Goal: Task Accomplishment & Management: Complete application form

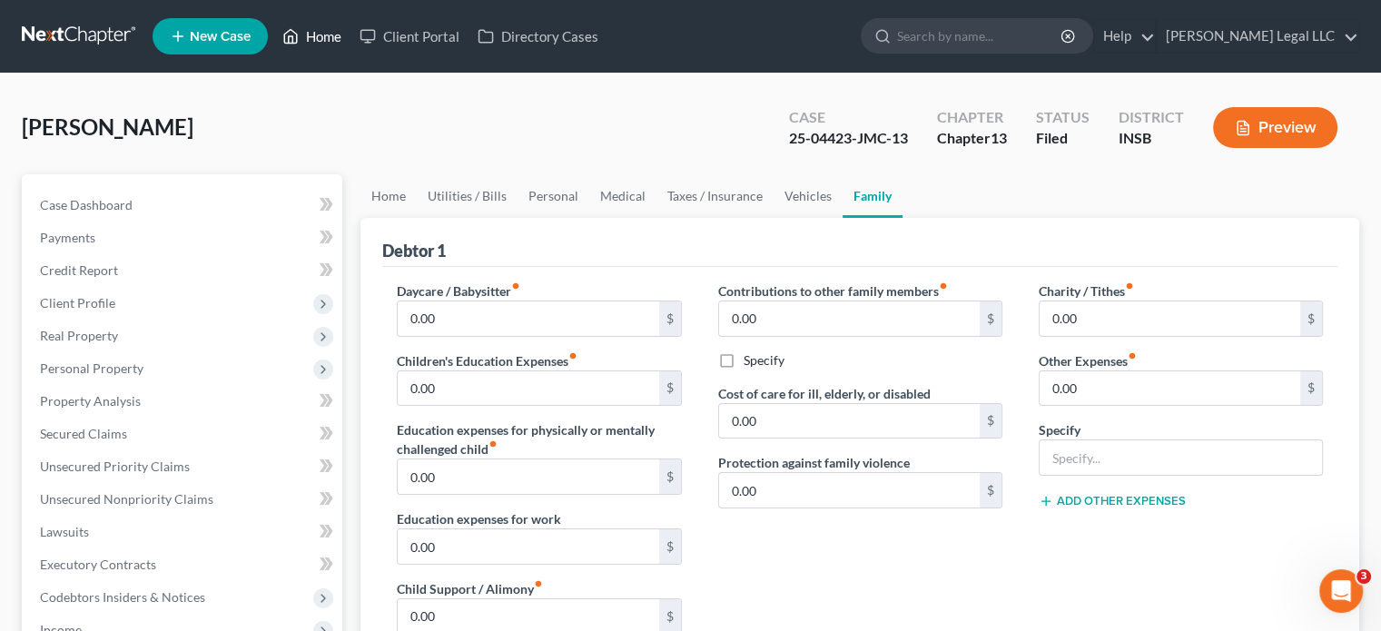
click at [319, 34] on link "Home" at bounding box center [311, 36] width 77 height 33
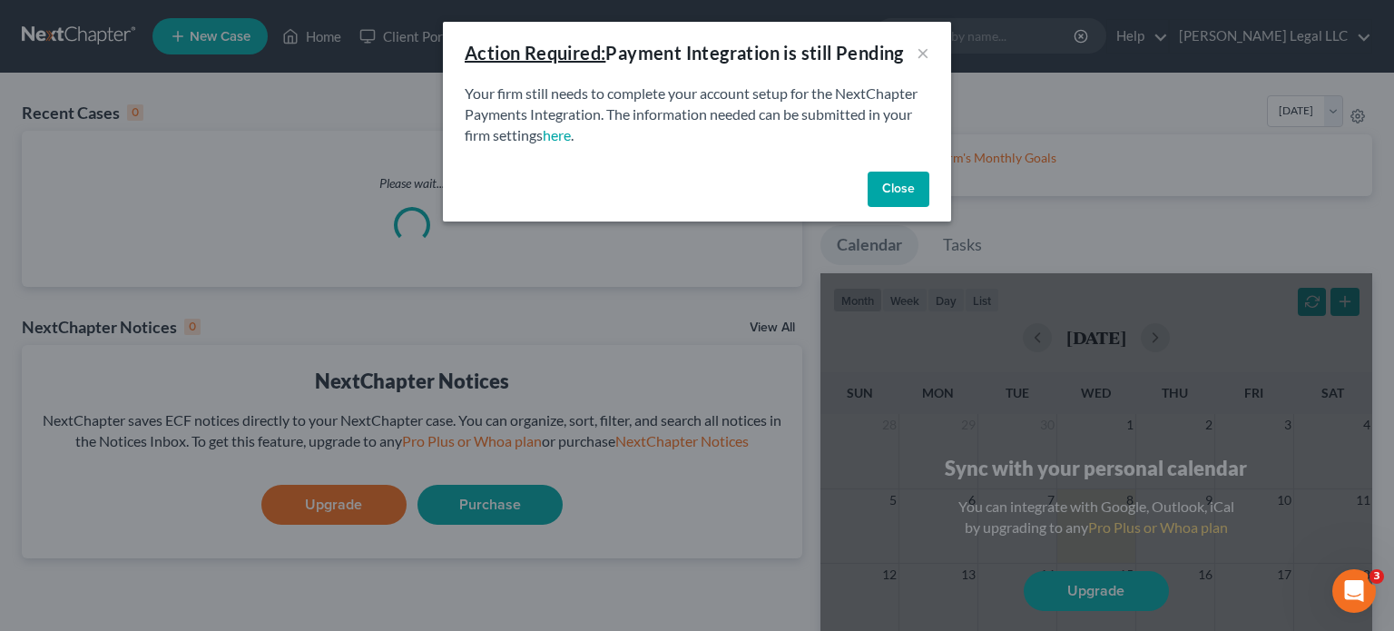
click at [861, 184] on div "Close" at bounding box center [697, 193] width 508 height 58
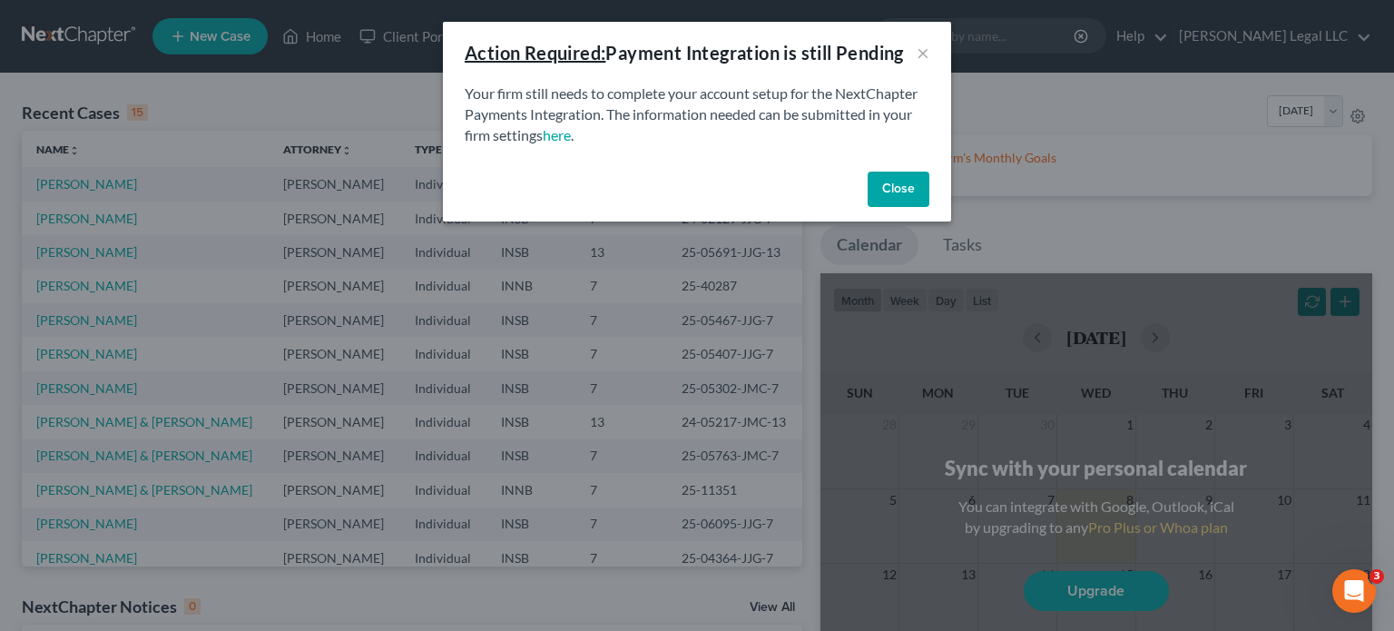
click at [890, 190] on button "Close" at bounding box center [899, 190] width 62 height 36
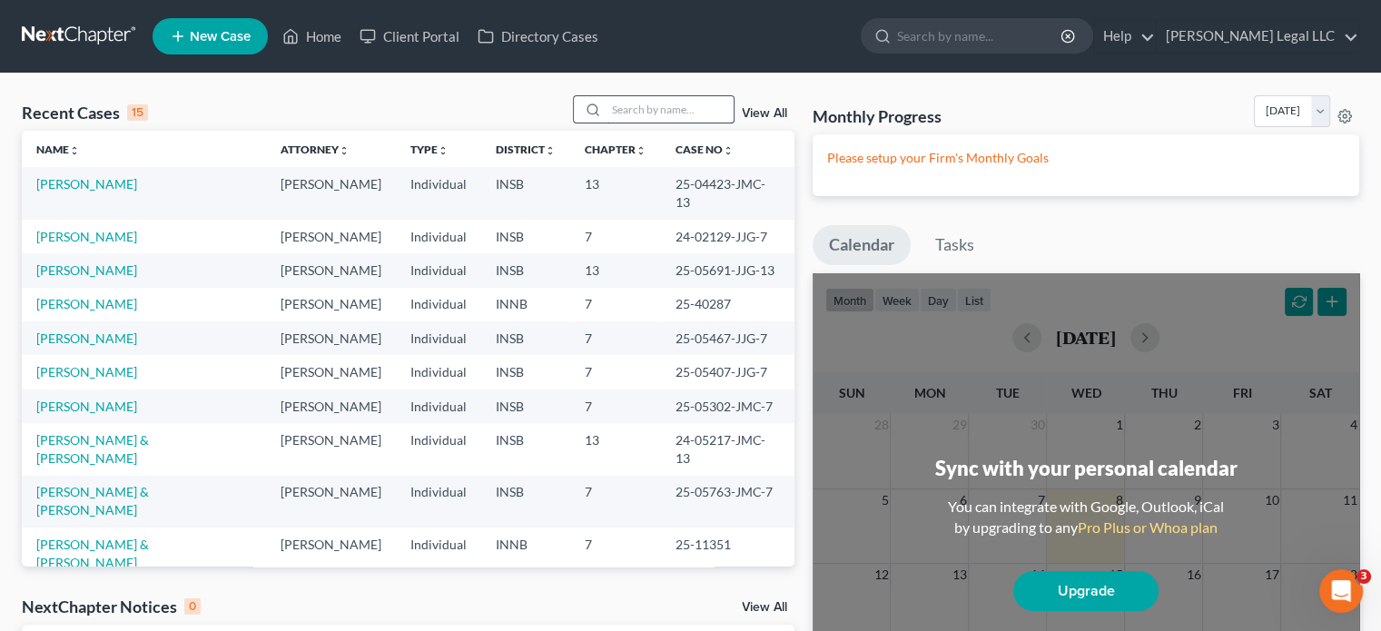
click at [683, 115] on input "search" at bounding box center [669, 109] width 127 height 26
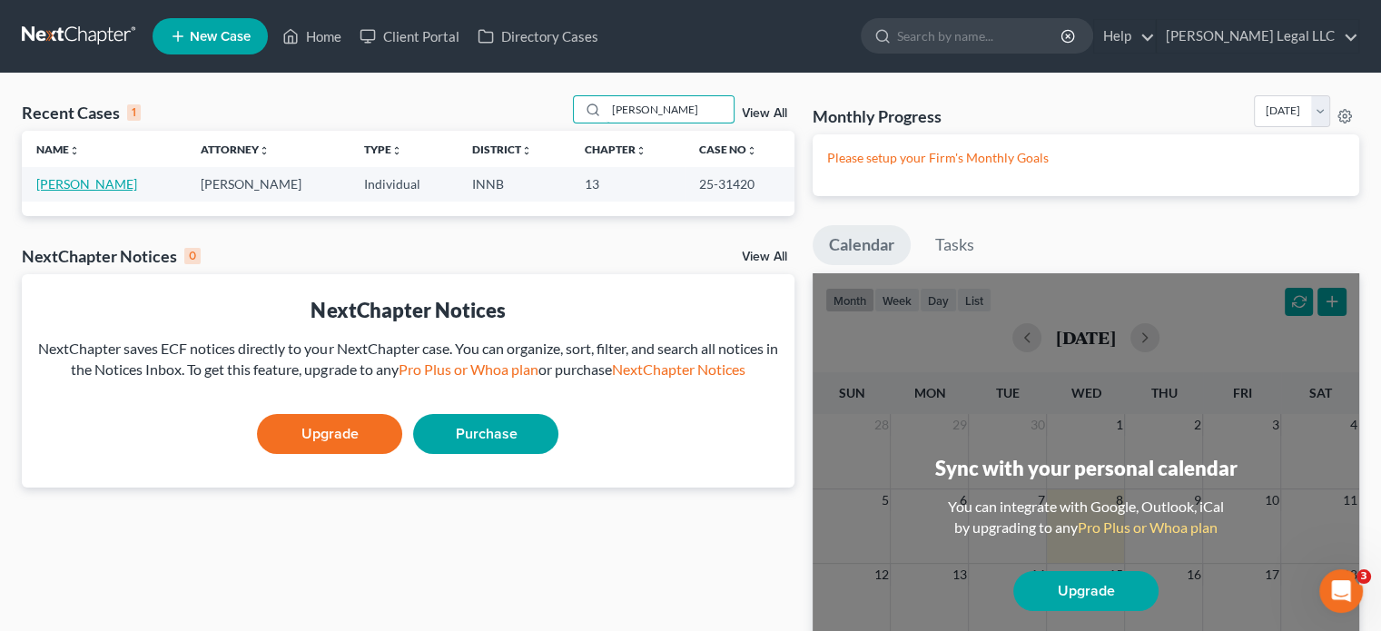
type input "[PERSON_NAME]"
click at [88, 188] on link "[PERSON_NAME]" at bounding box center [86, 183] width 101 height 15
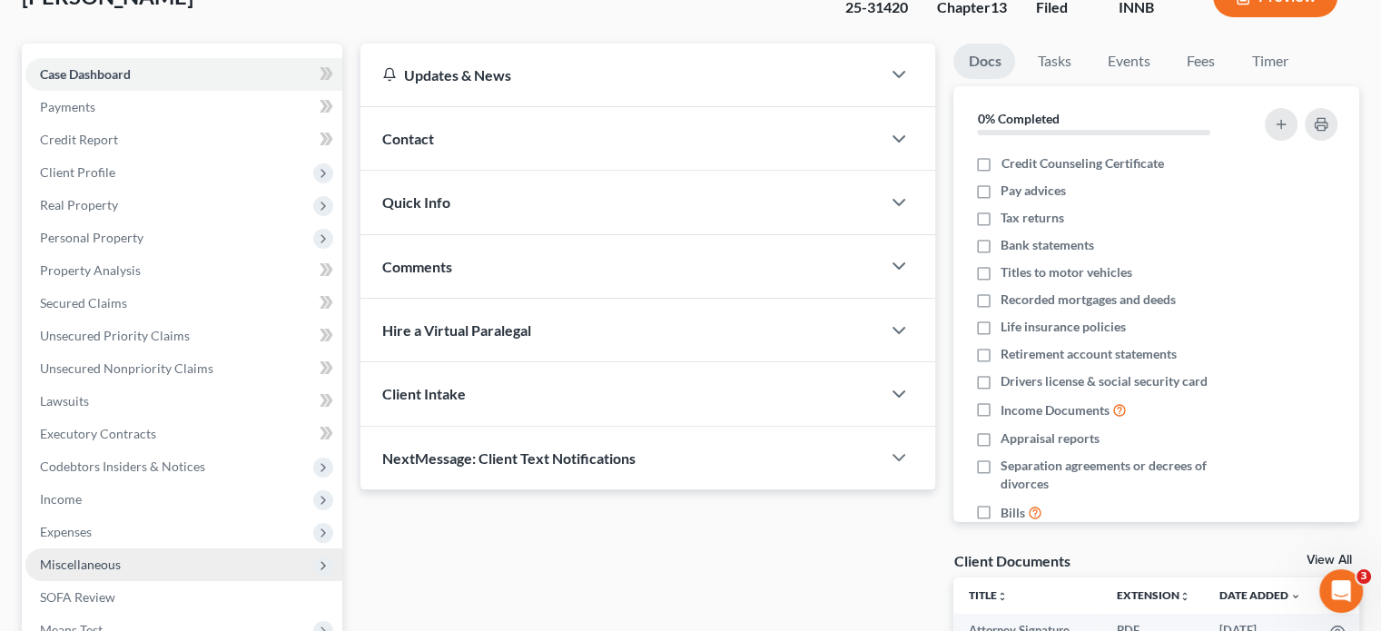
scroll to position [272, 0]
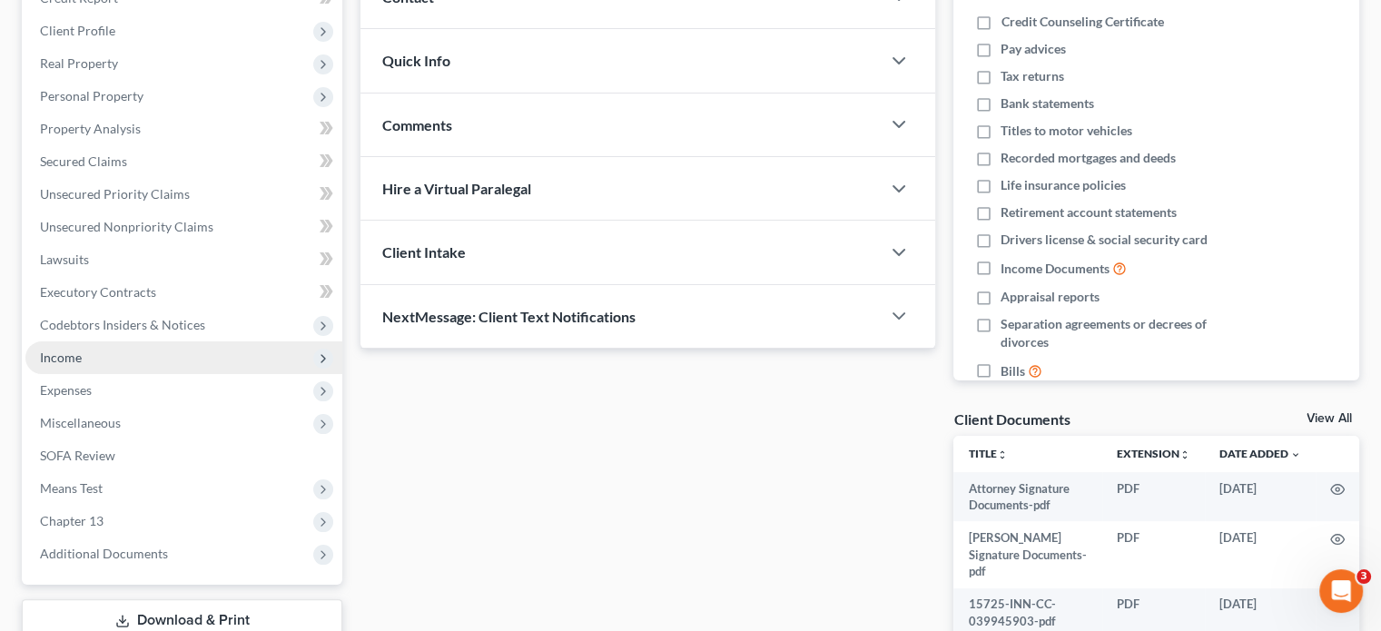
click at [64, 356] on span "Income" at bounding box center [61, 357] width 42 height 15
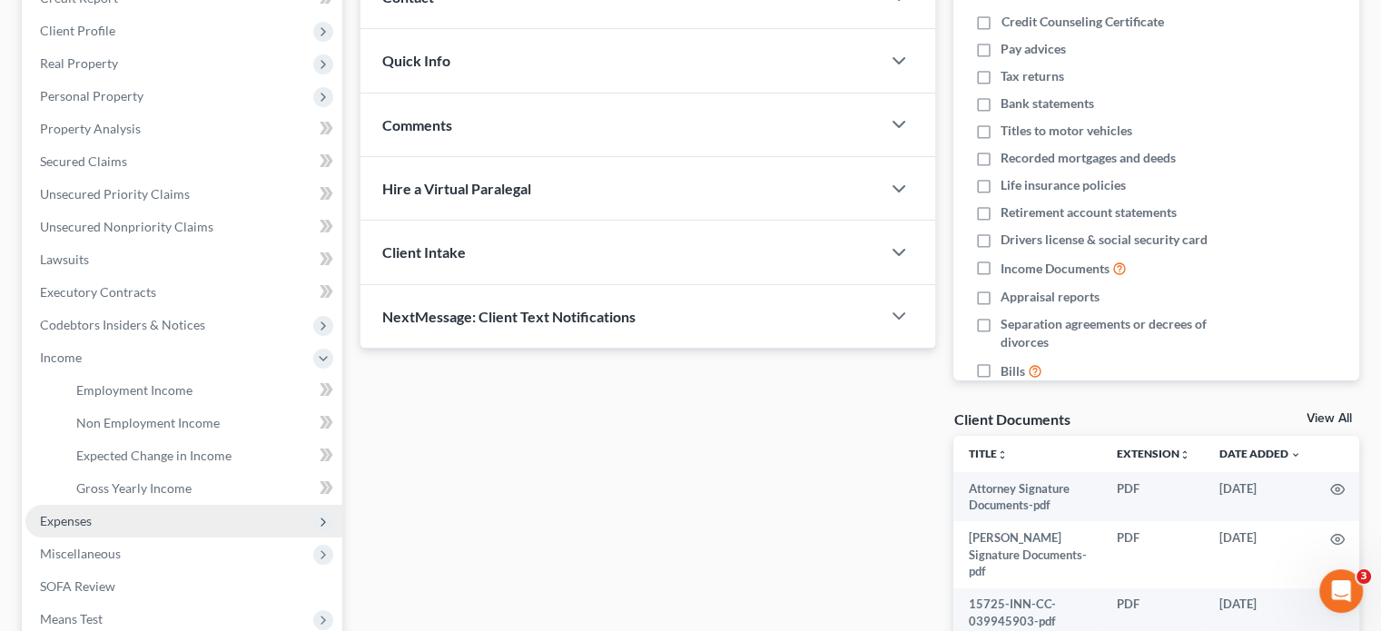
click at [61, 524] on span "Expenses" at bounding box center [66, 520] width 52 height 15
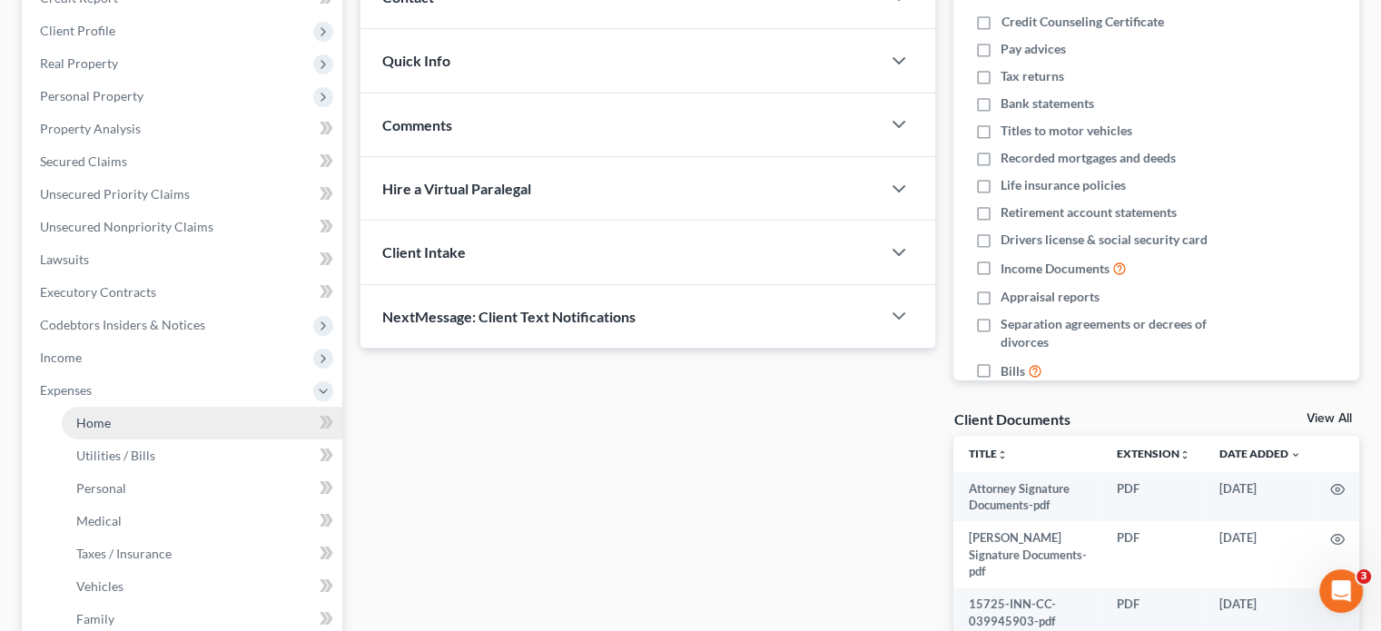
click at [91, 429] on span "Home" at bounding box center [93, 422] width 34 height 15
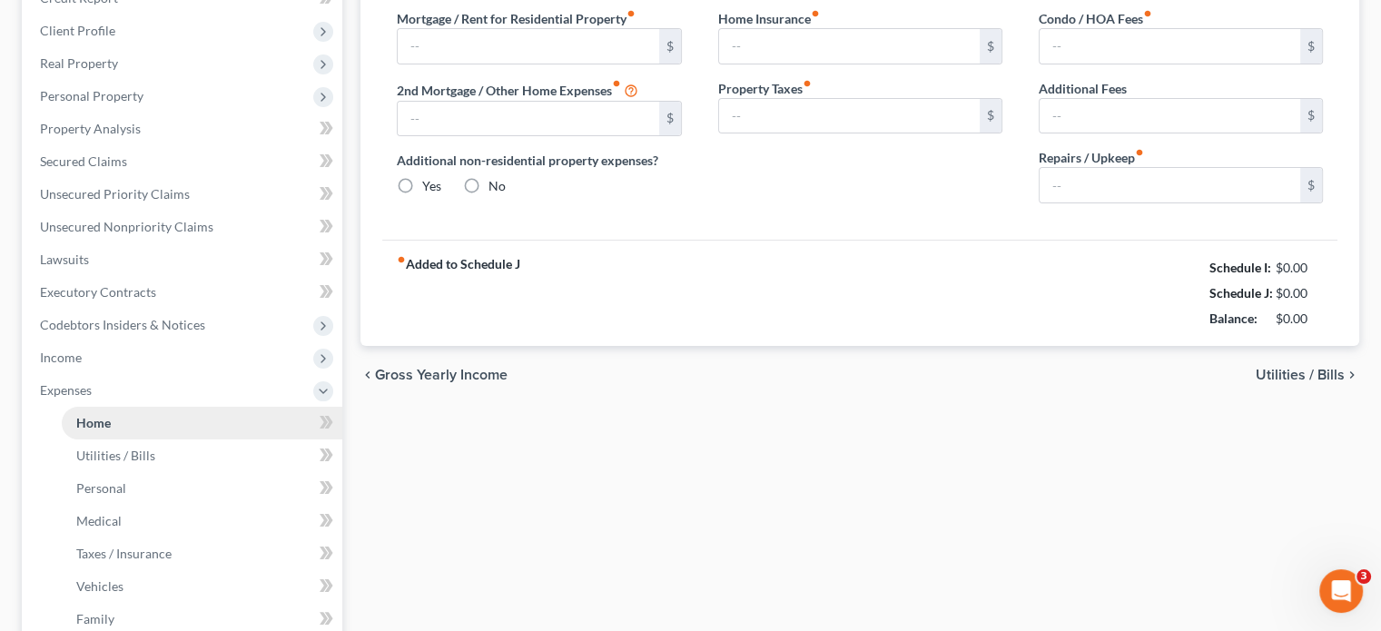
type input "1,910.00"
type input "0.00"
radio input "true"
type input "0.00"
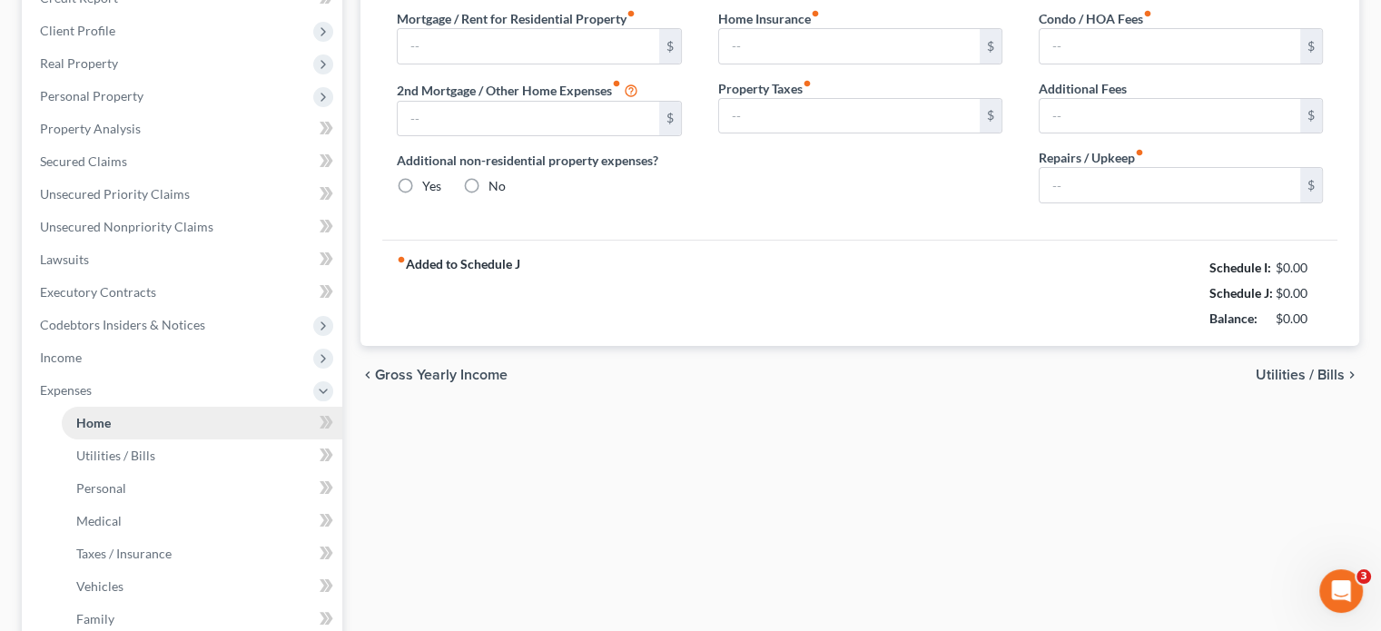
type input "0.00"
type input "250.00"
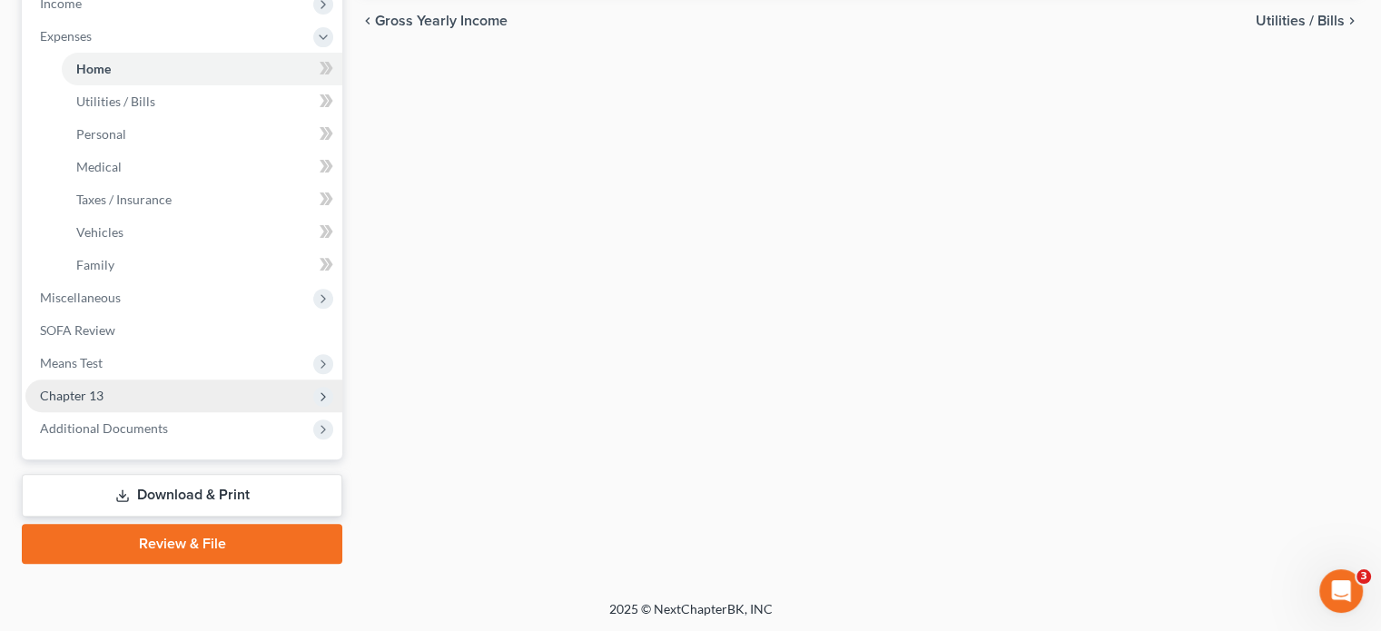
scroll to position [82, 0]
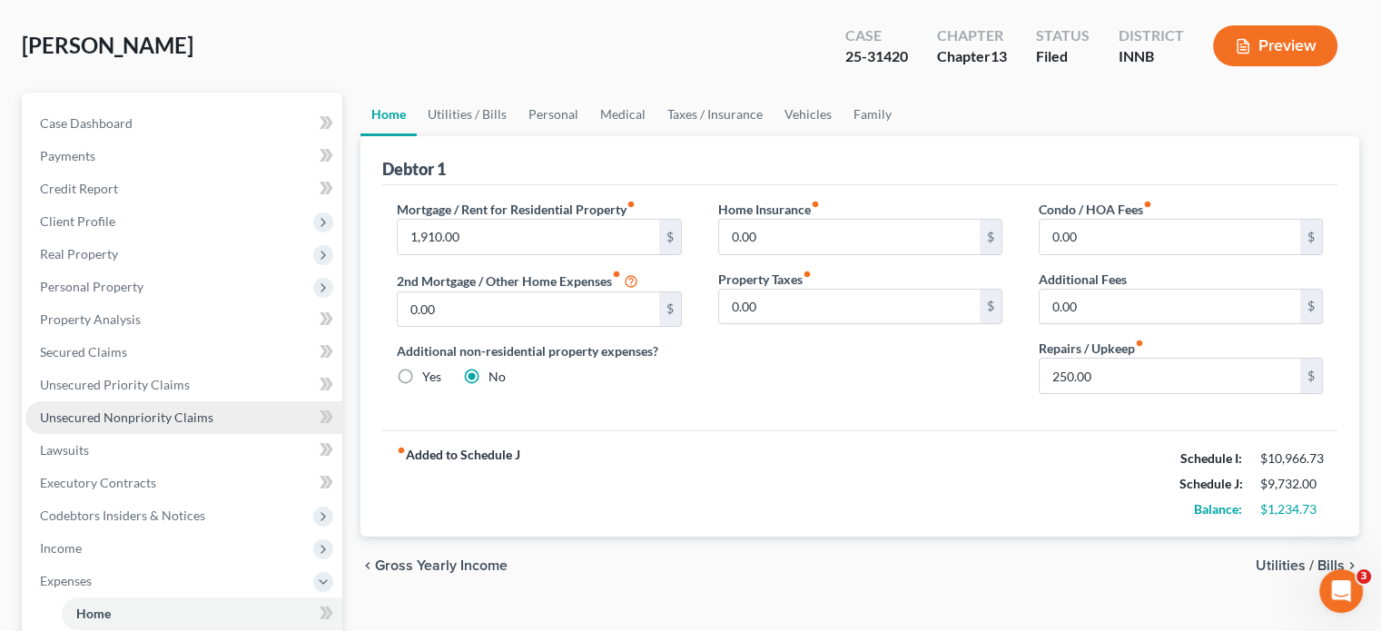
click at [74, 416] on span "Unsecured Nonpriority Claims" at bounding box center [126, 416] width 173 height 15
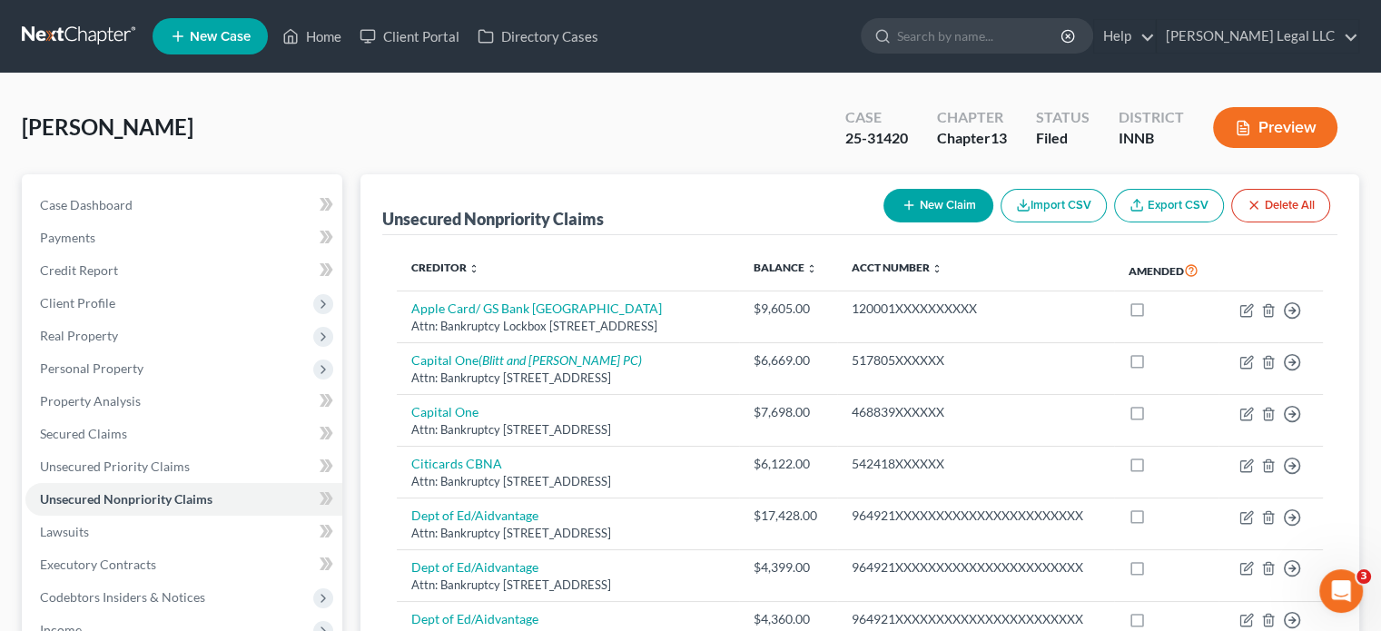
click at [1271, 137] on button "Preview" at bounding box center [1275, 127] width 124 height 41
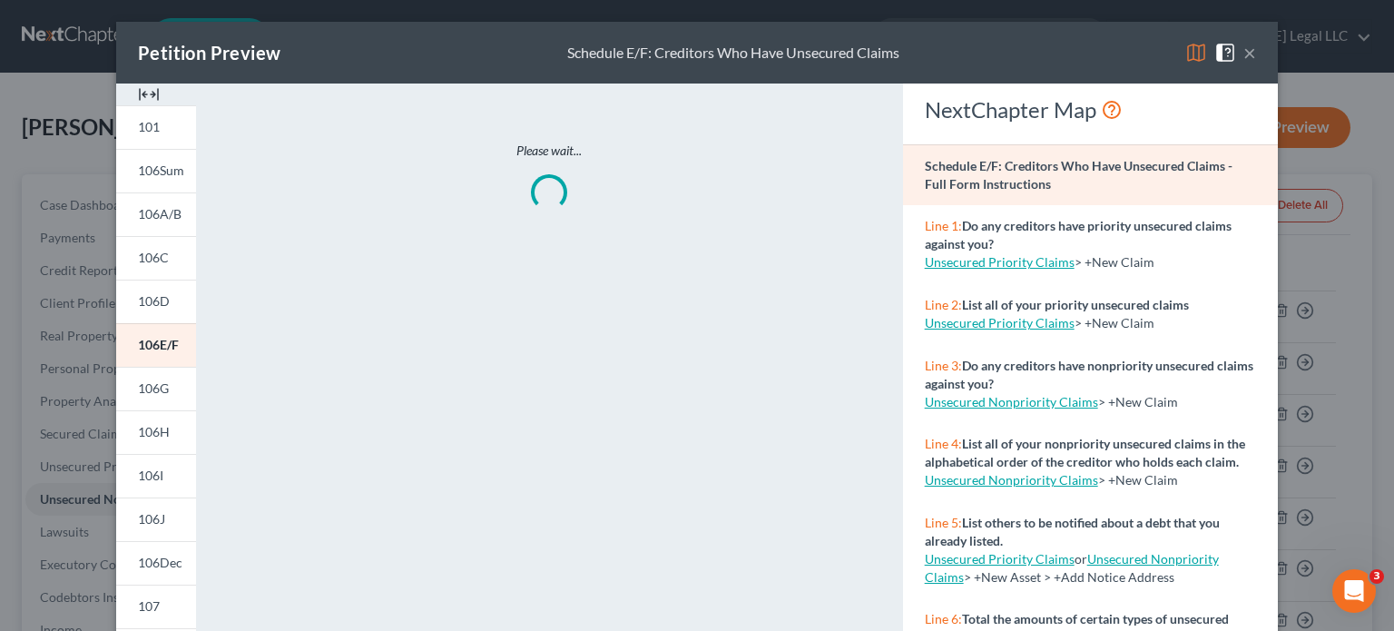
click at [138, 94] on img at bounding box center [149, 95] width 22 height 22
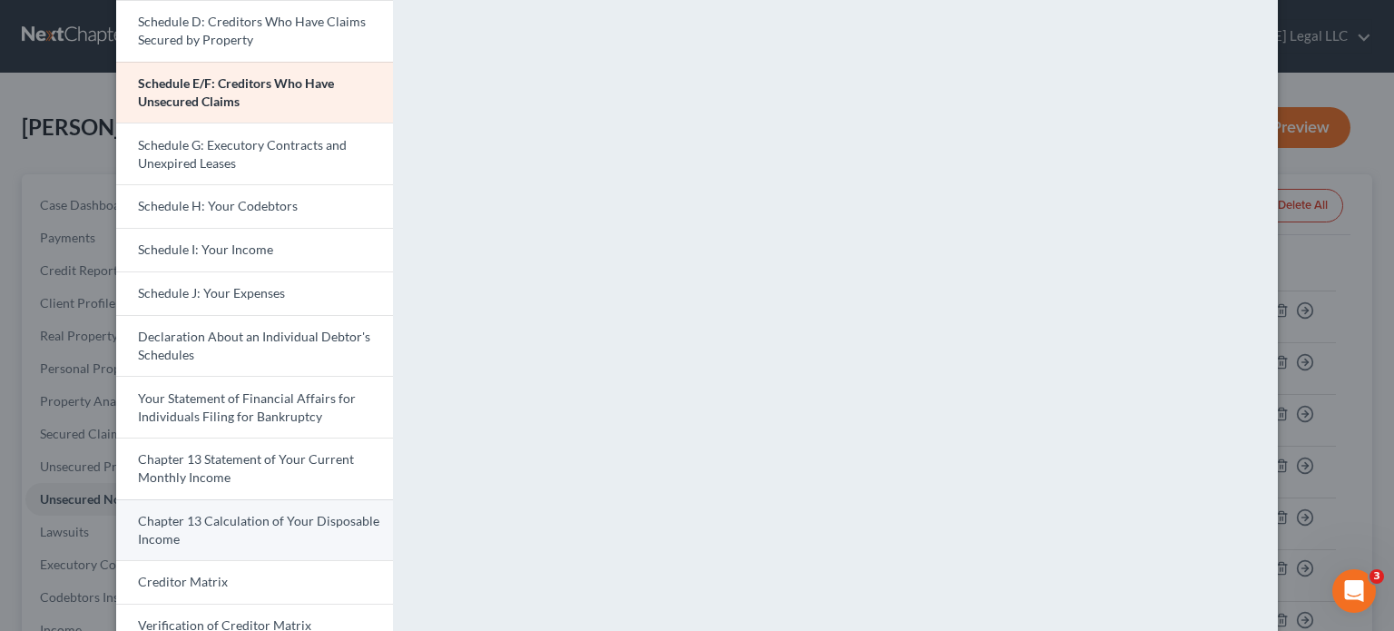
scroll to position [511, 0]
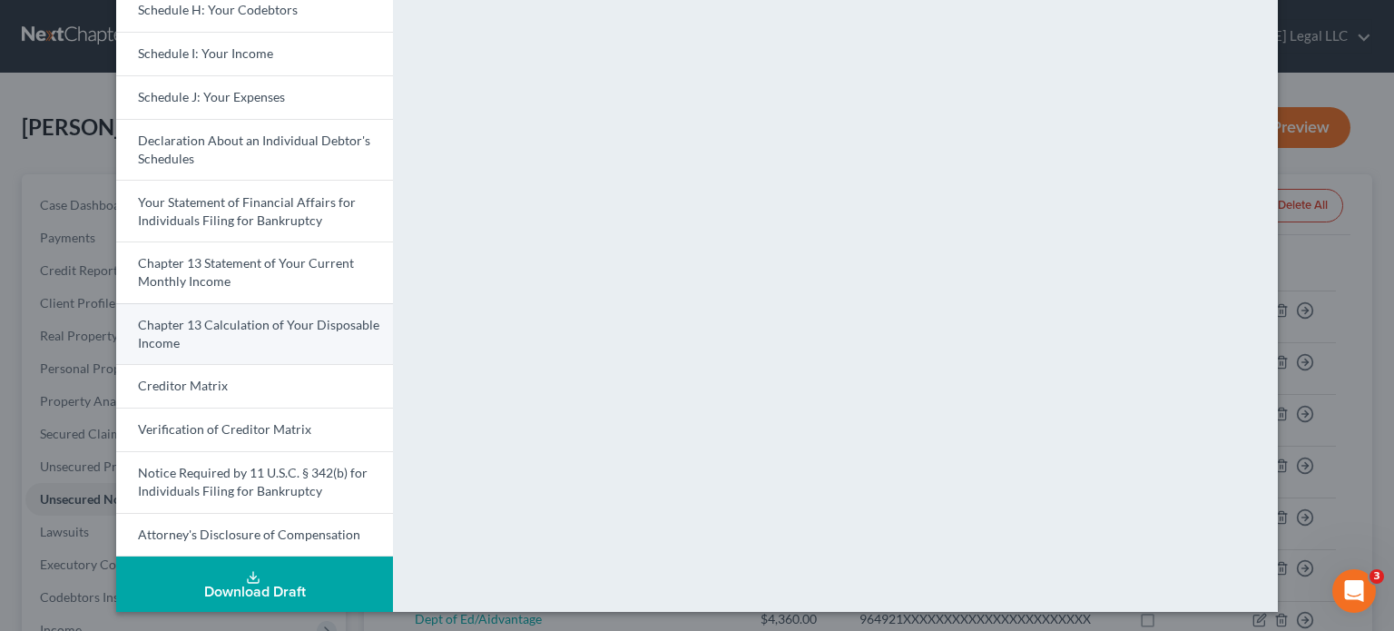
click at [207, 331] on link "Chapter 13 Calculation of Your Disposable Income" at bounding box center [254, 334] width 277 height 62
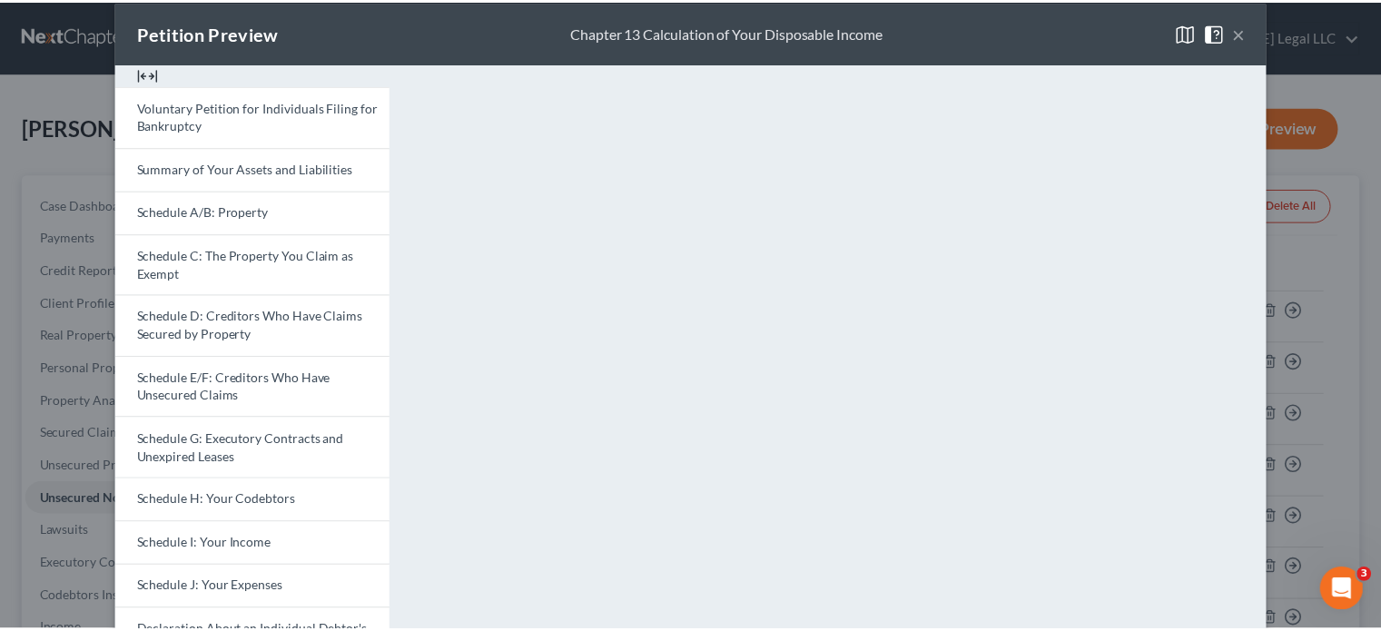
scroll to position [0, 0]
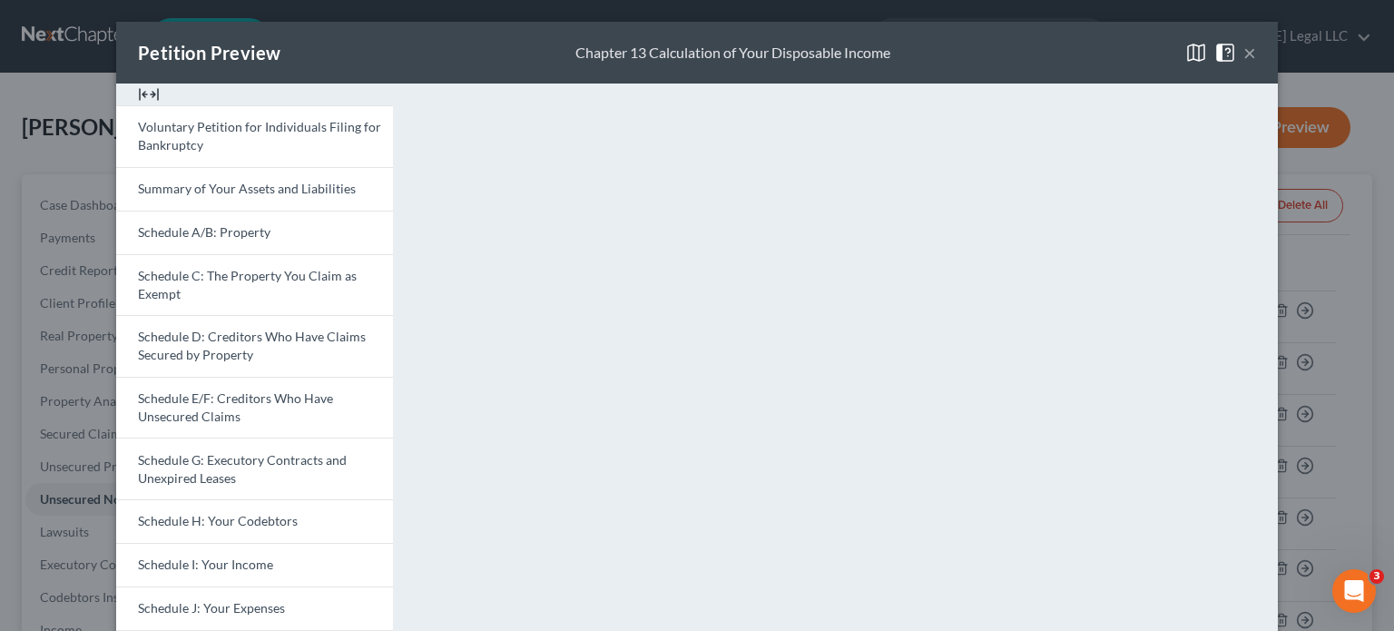
click at [1244, 54] on button "×" at bounding box center [1250, 53] width 13 height 22
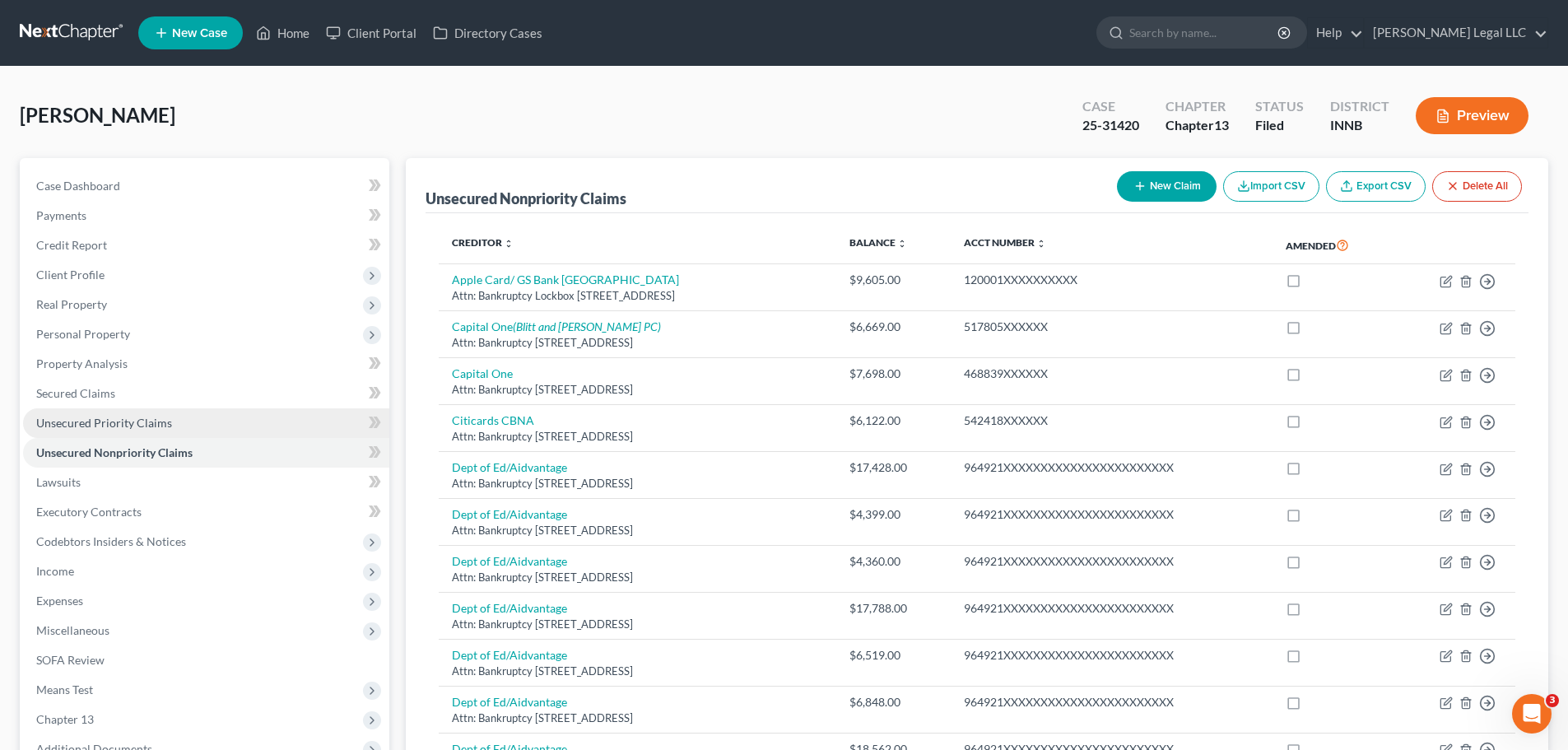
click at [130, 424] on span "Unsecured Priority Claims" at bounding box center [104, 422] width 136 height 14
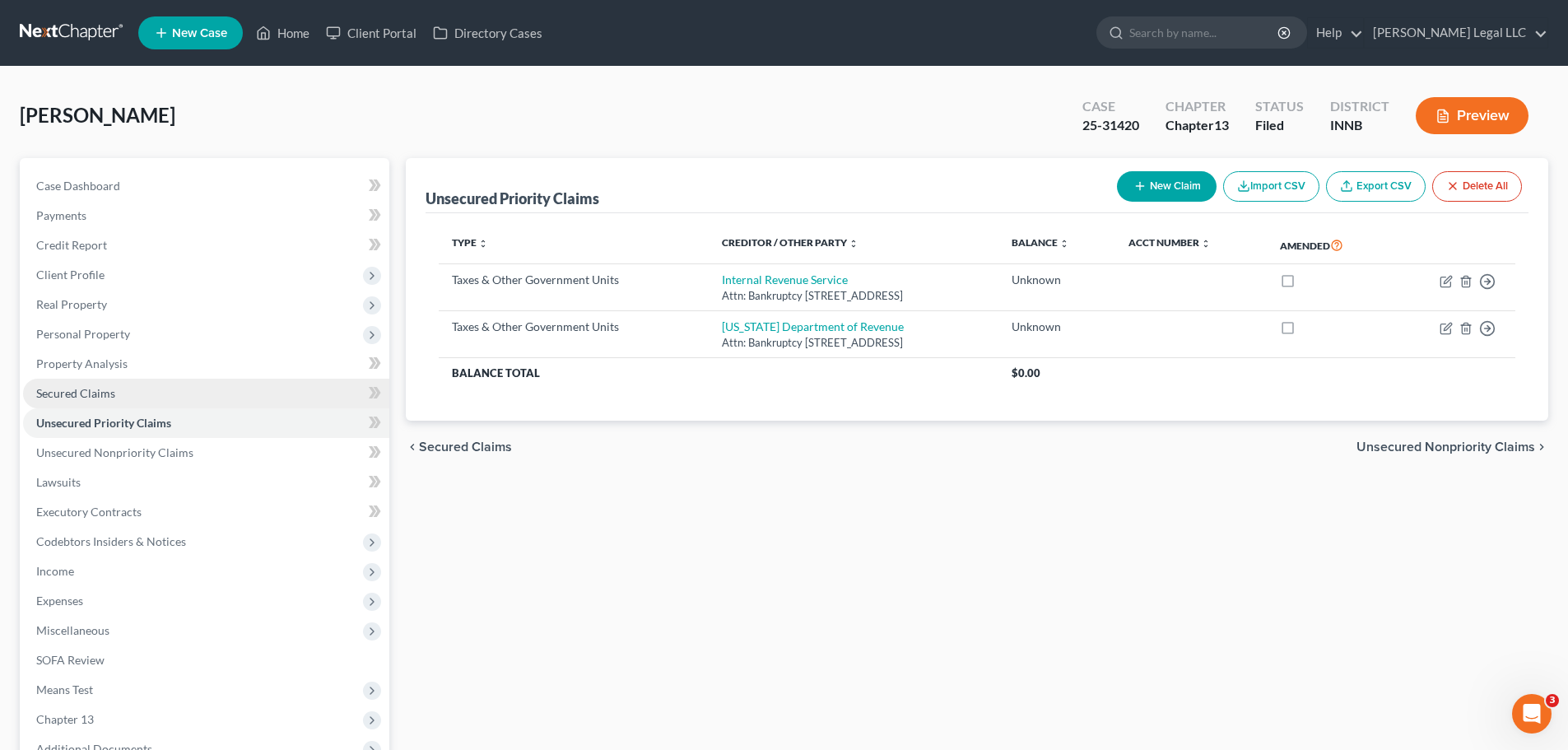
click at [123, 397] on link "Secured Claims" at bounding box center [206, 394] width 366 height 30
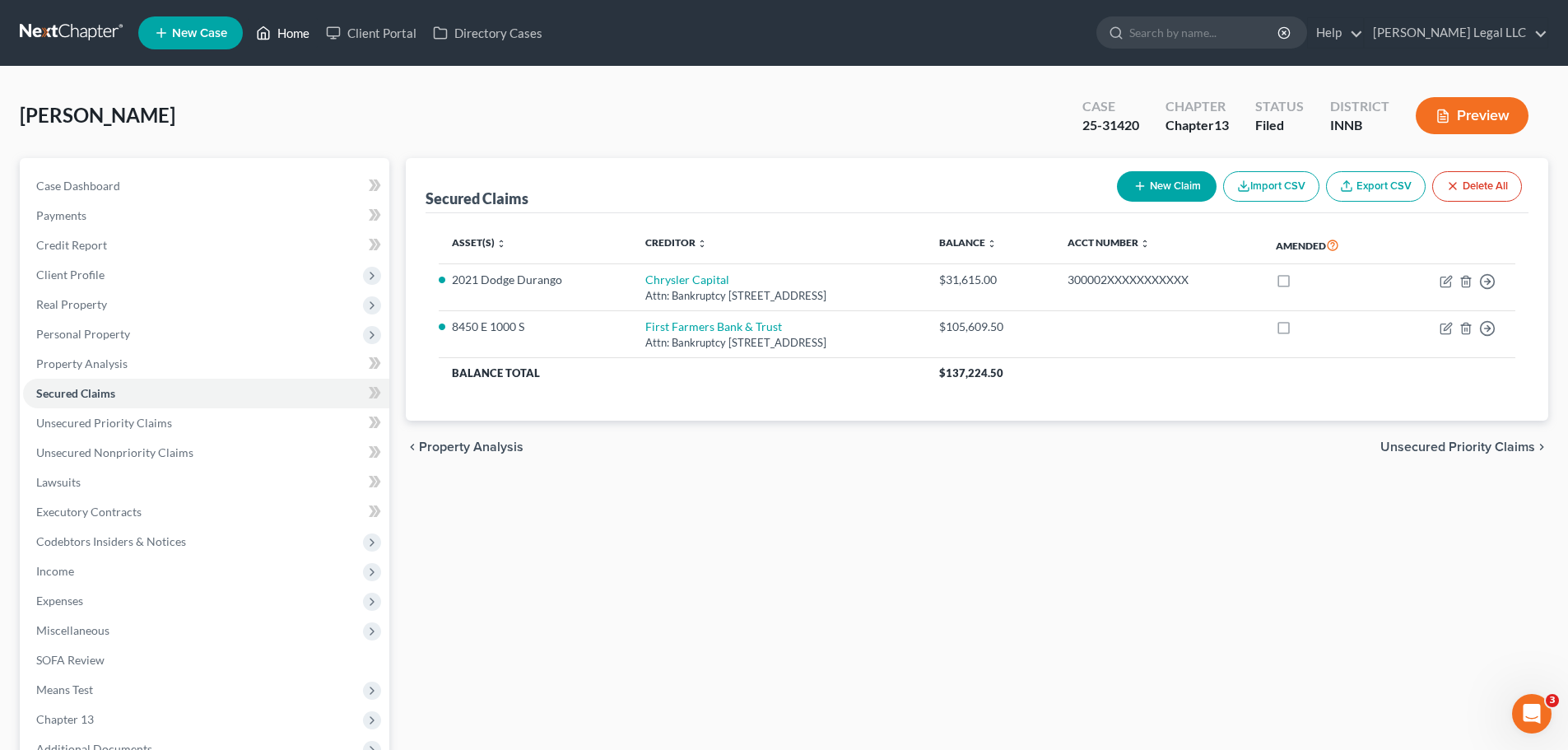
click at [292, 19] on link "Home" at bounding box center [282, 33] width 70 height 30
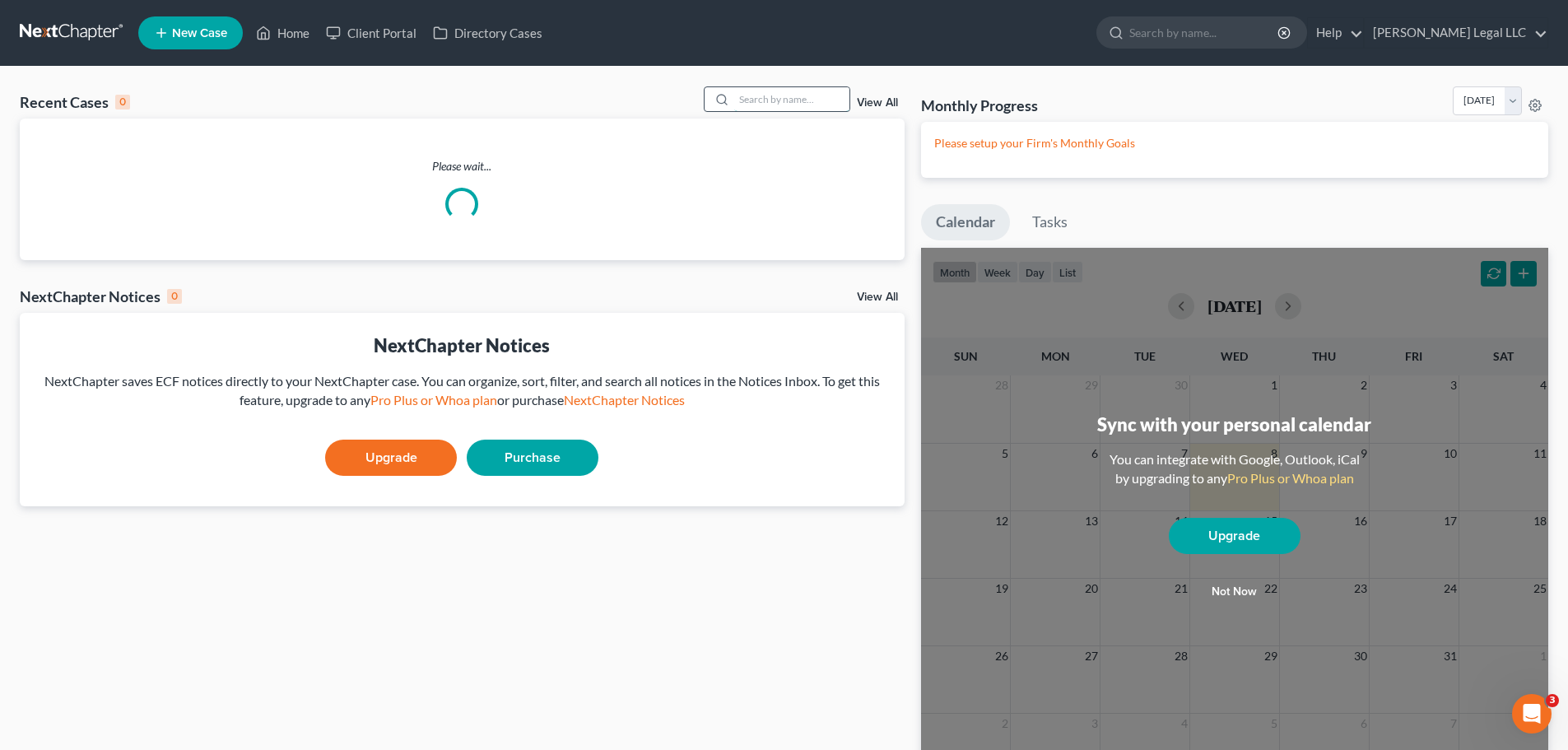
click at [762, 105] on input "search" at bounding box center [792, 99] width 115 height 24
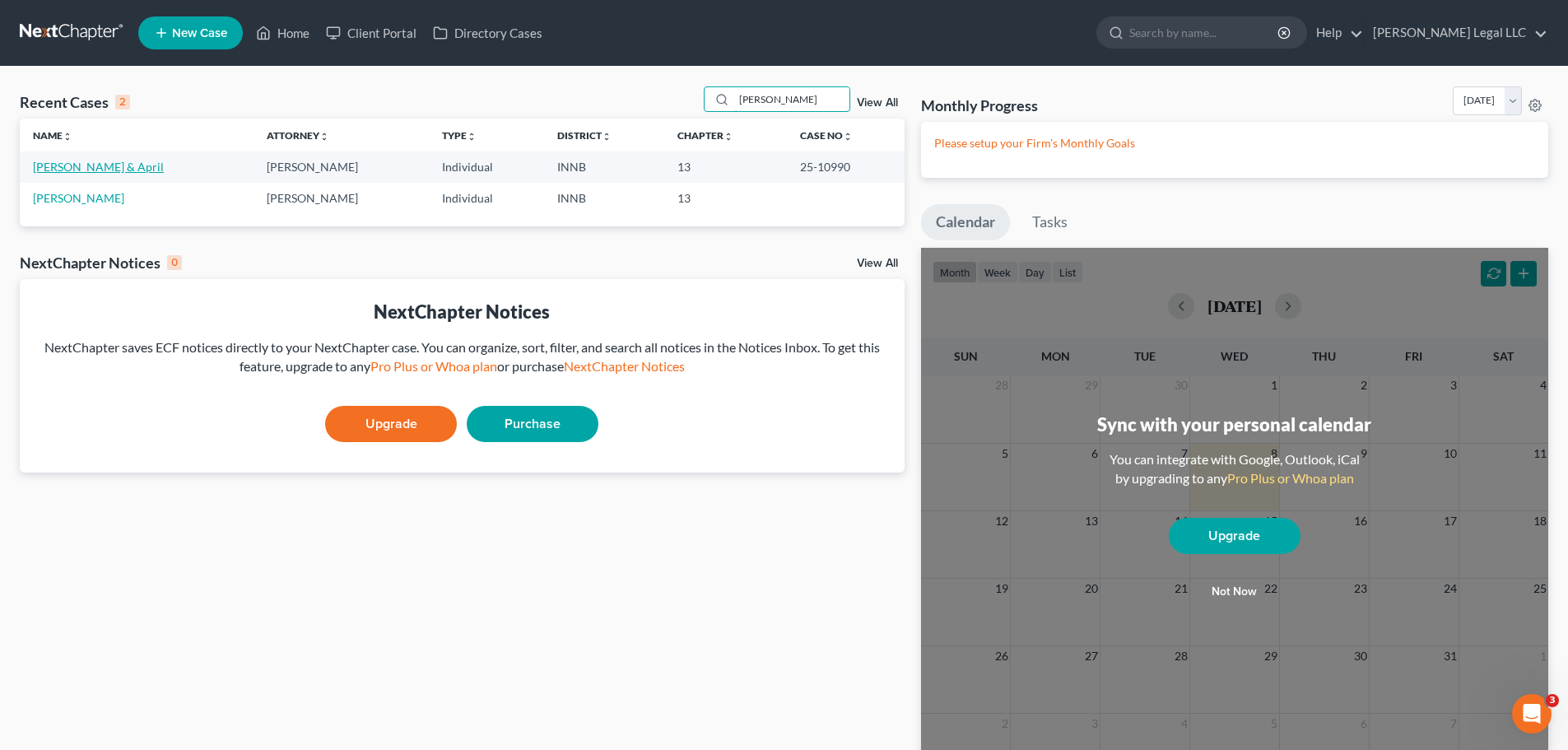
type input "[PERSON_NAME]"
click at [52, 169] on link "[PERSON_NAME] & April" at bounding box center [98, 166] width 131 height 14
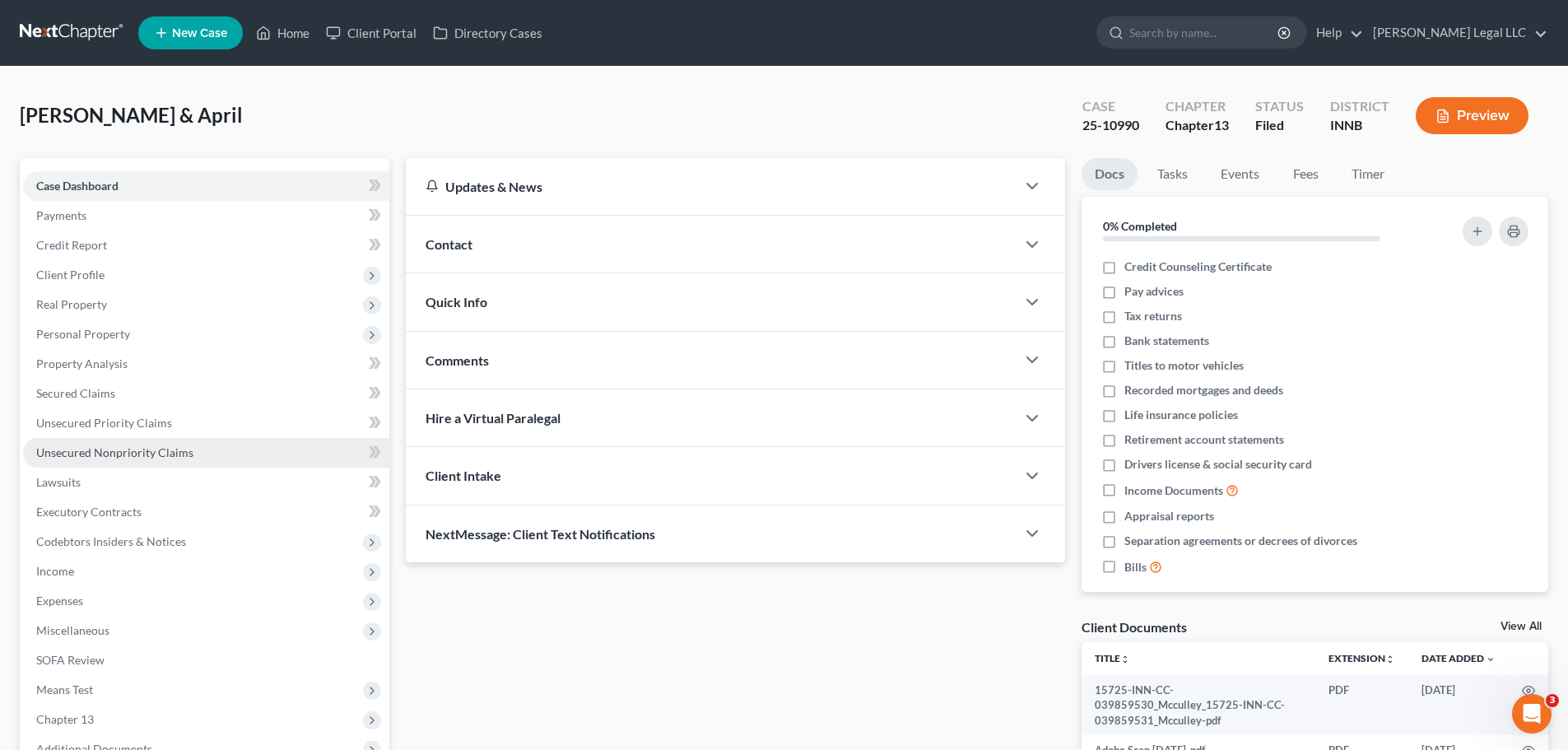
click at [102, 448] on span "Unsecured Nonpriority Claims" at bounding box center [114, 452] width 157 height 14
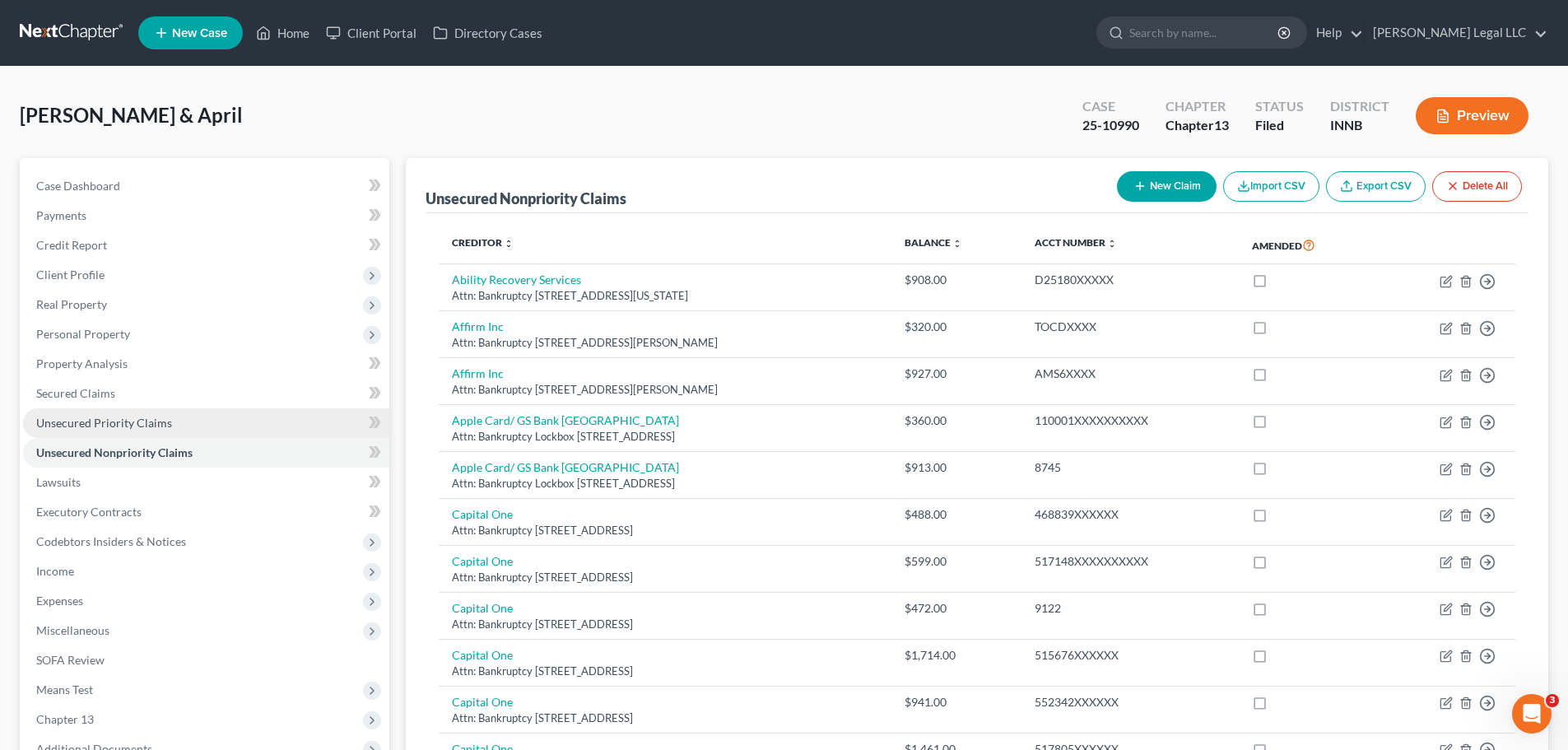
click at [83, 423] on span "Unsecured Priority Claims" at bounding box center [104, 422] width 136 height 14
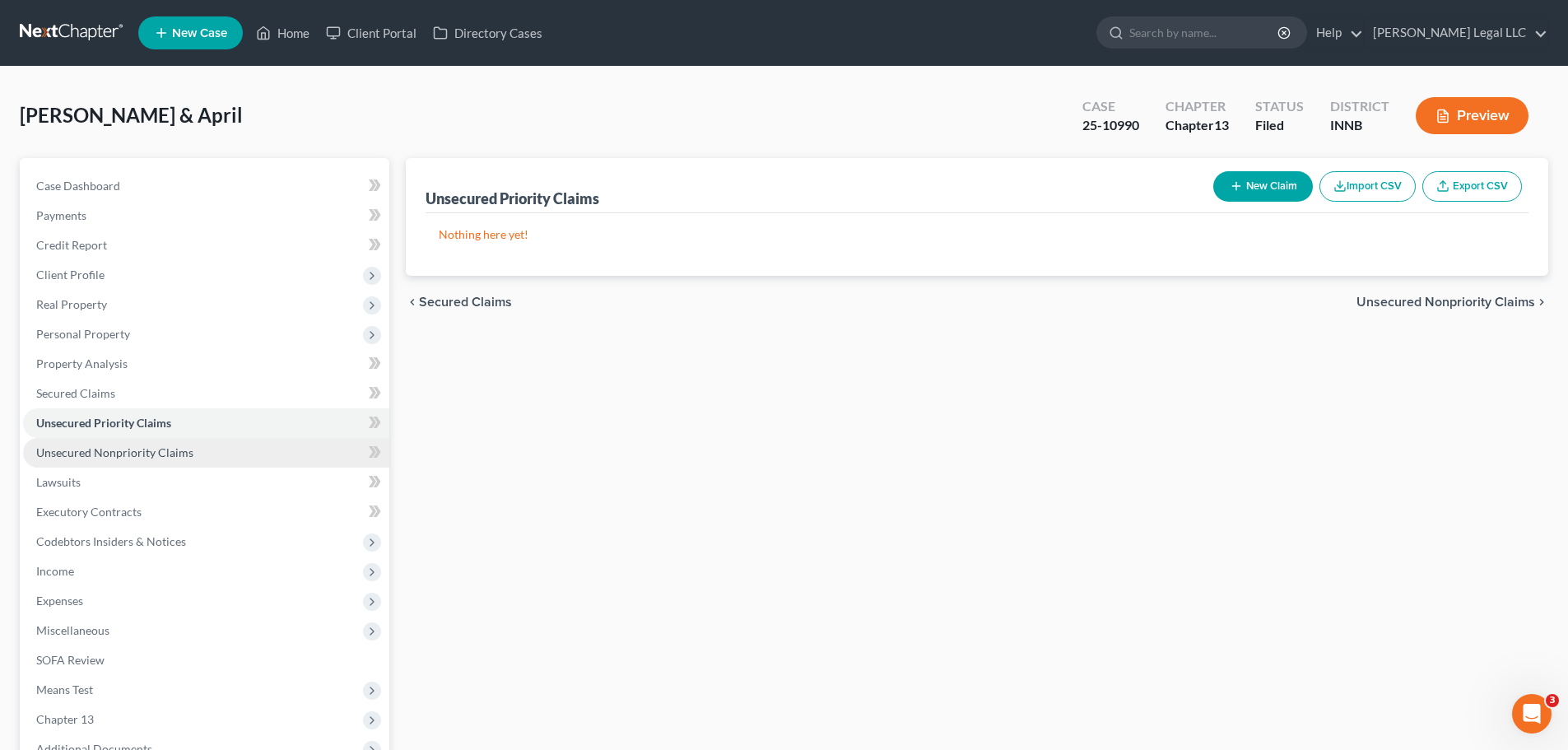
click at [90, 449] on span "Unsecured Nonpriority Claims" at bounding box center [114, 452] width 157 height 14
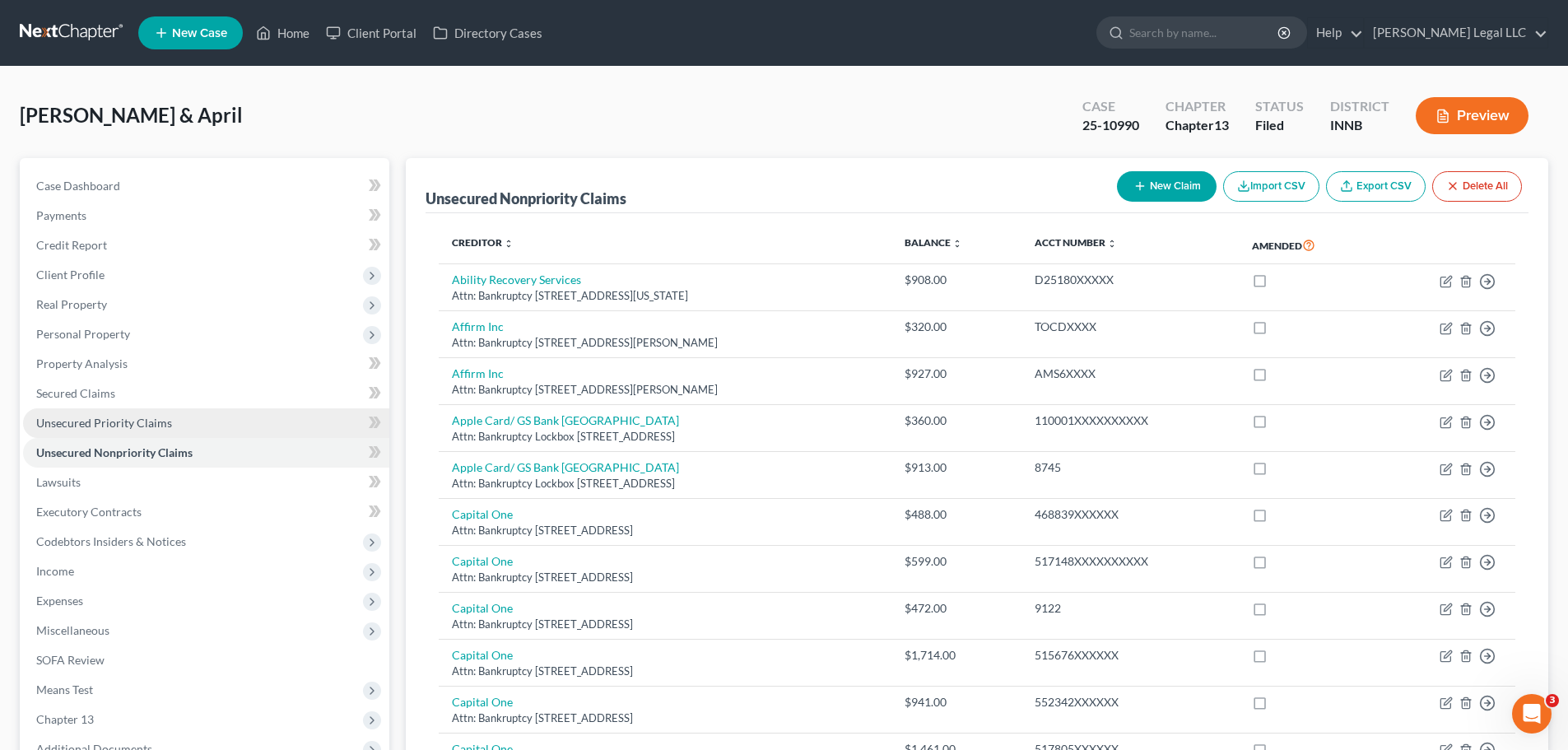
click at [93, 431] on link "Unsecured Priority Claims" at bounding box center [206, 423] width 366 height 30
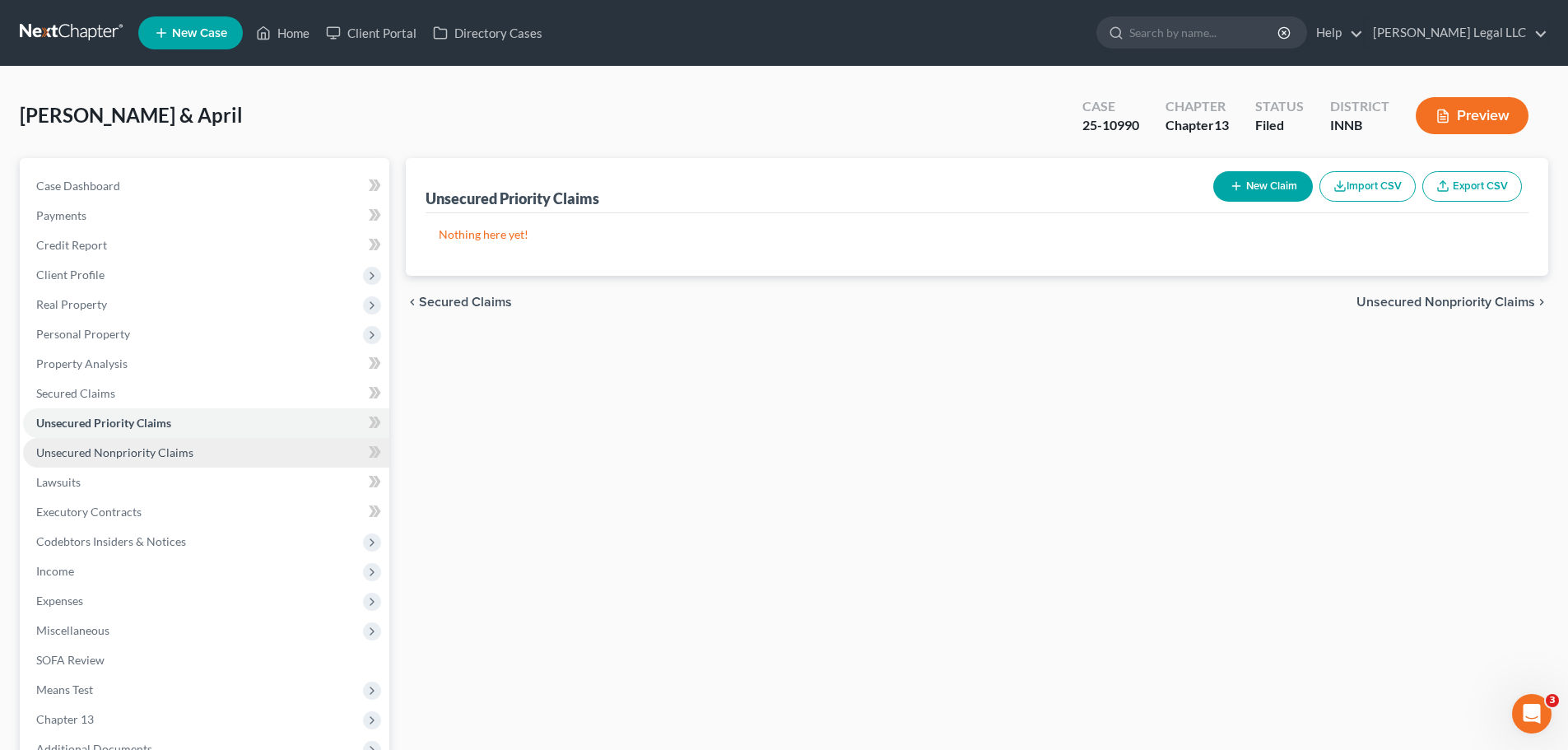
click at [90, 451] on span "Unsecured Nonpriority Claims" at bounding box center [114, 452] width 157 height 14
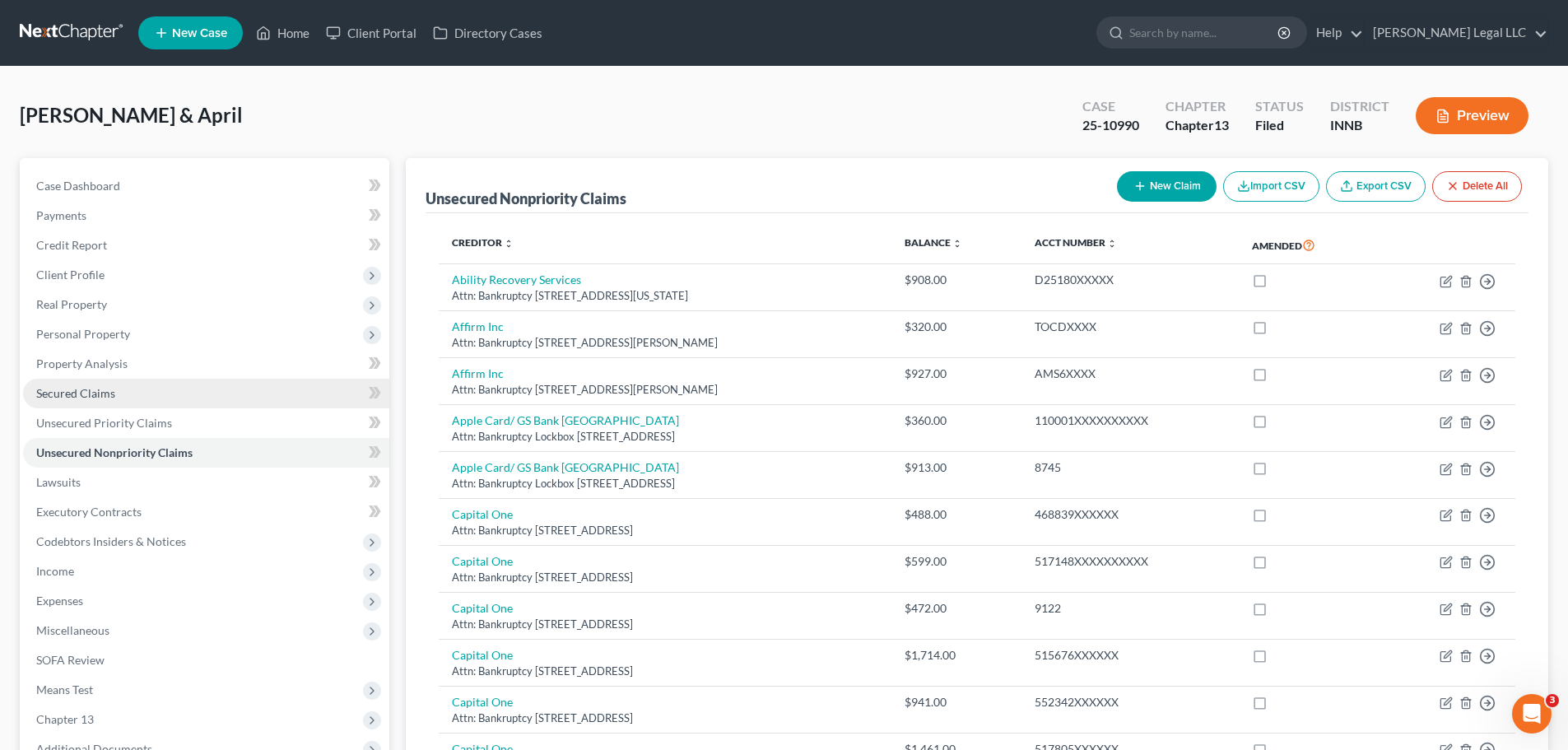
click at [67, 396] on span "Secured Claims" at bounding box center [75, 393] width 79 height 14
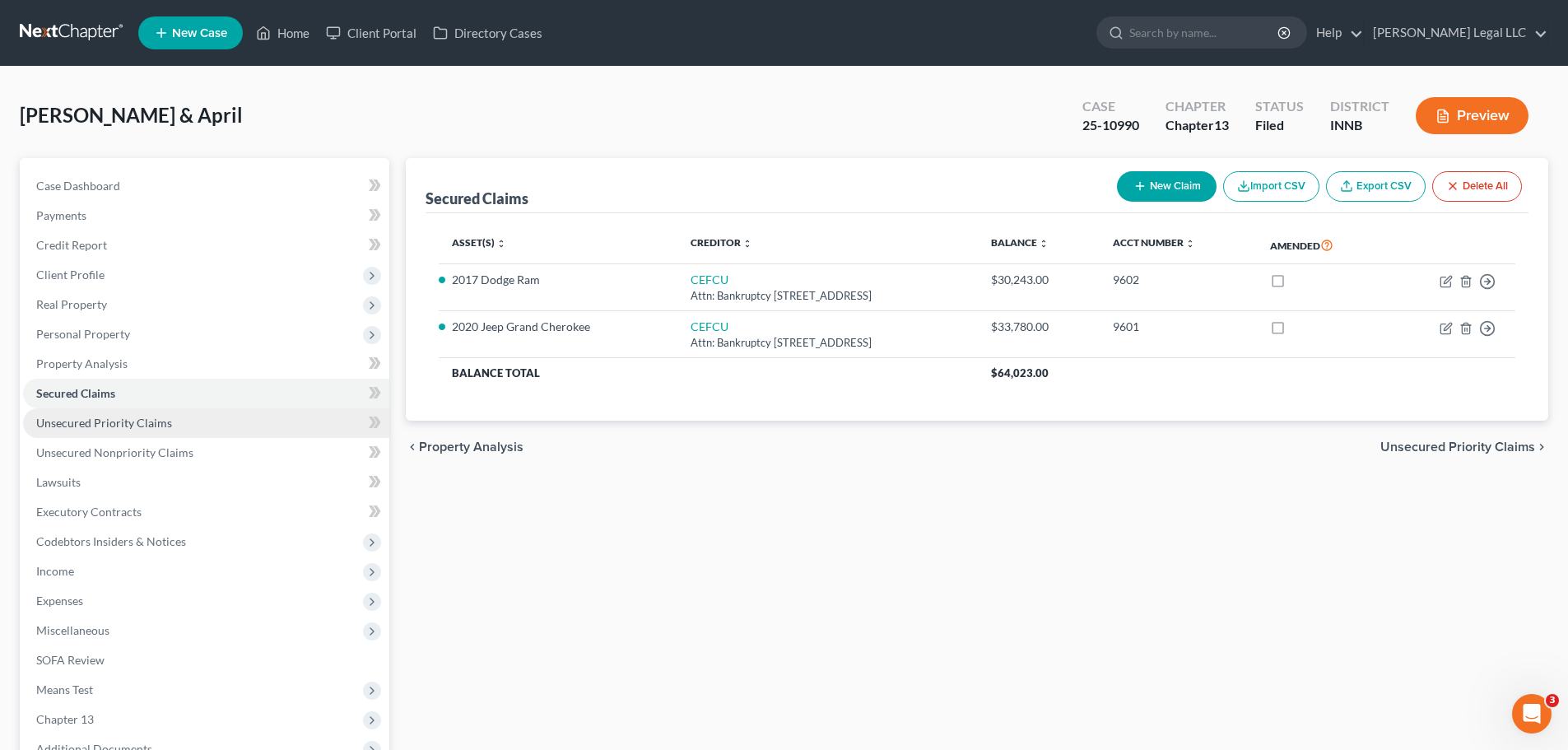
click at [78, 415] on span "Unsecured Priority Claims" at bounding box center [104, 422] width 136 height 14
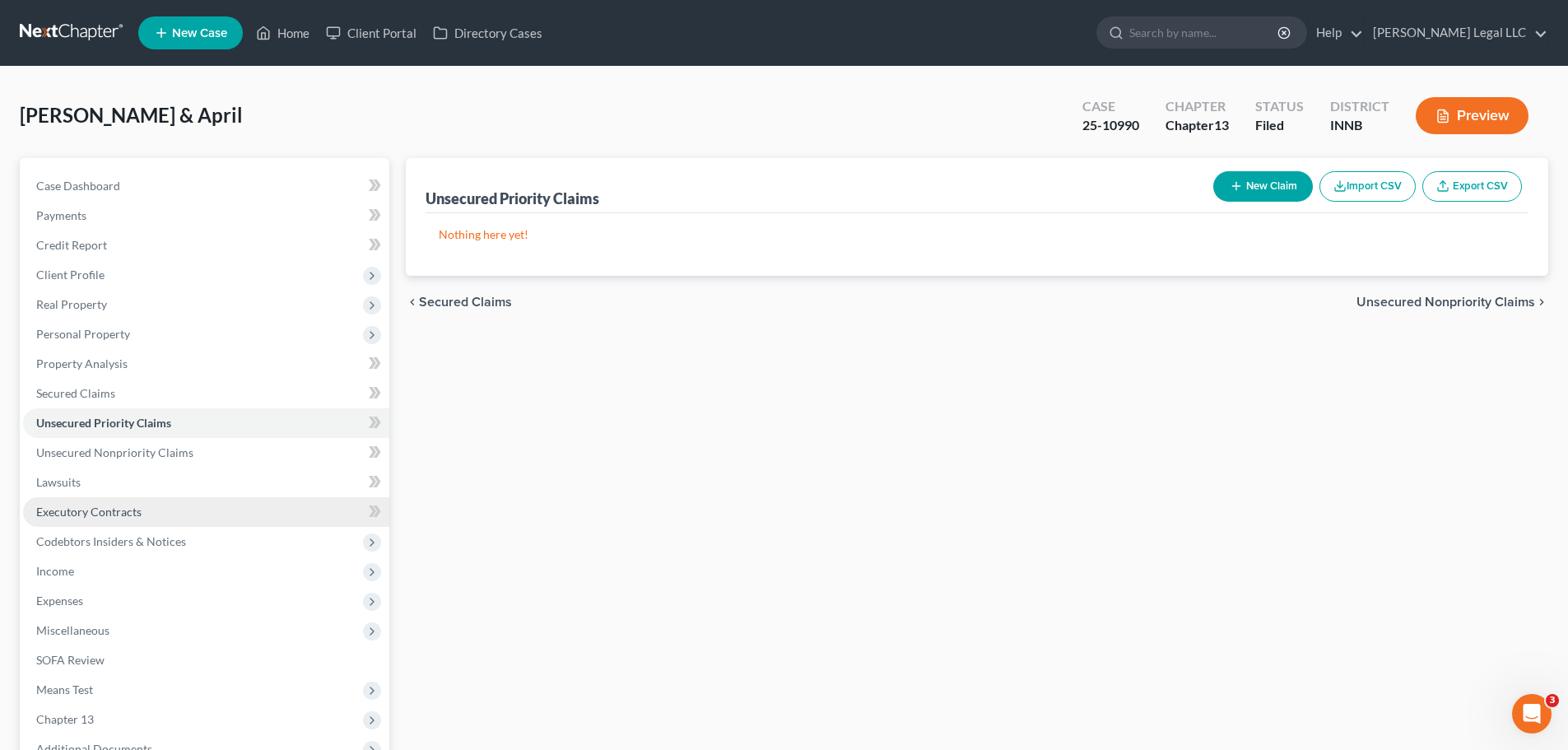
click at [77, 513] on span "Executory Contracts" at bounding box center [89, 511] width 105 height 14
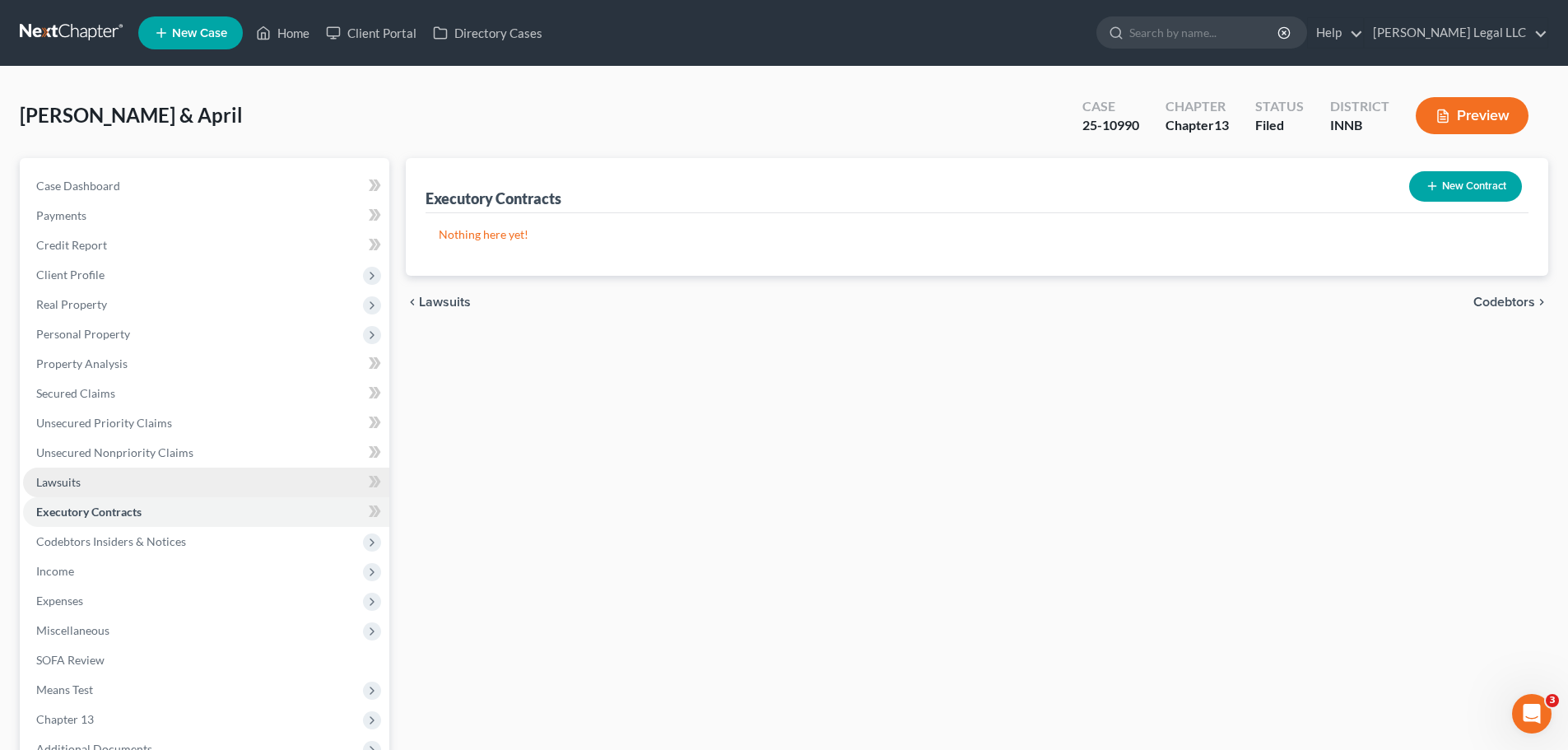
click at [81, 480] on link "Lawsuits" at bounding box center [206, 482] width 366 height 30
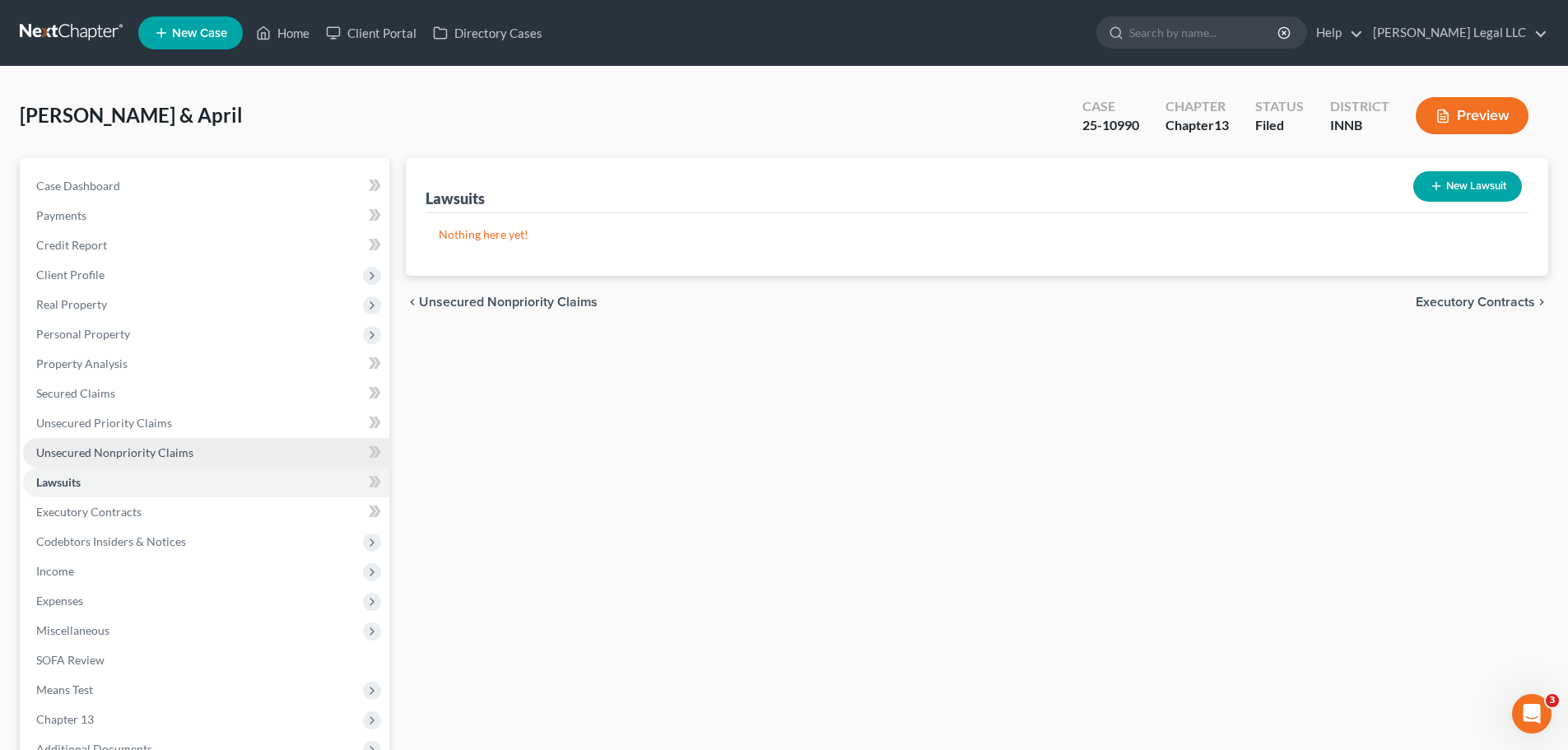
click at [88, 453] on span "Unsecured Nonpriority Claims" at bounding box center [114, 452] width 157 height 14
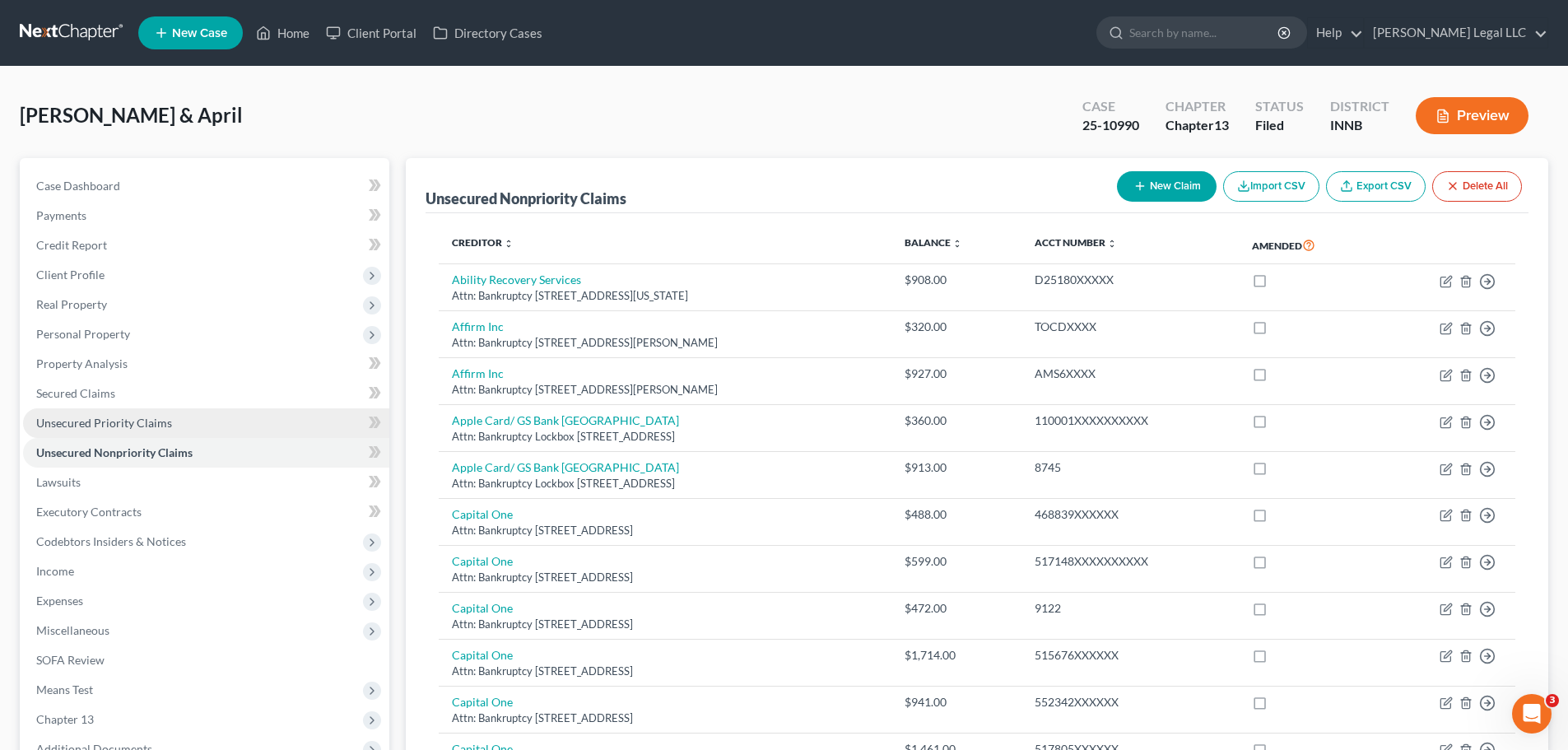
click at [93, 425] on span "Unsecured Priority Claims" at bounding box center [104, 422] width 136 height 14
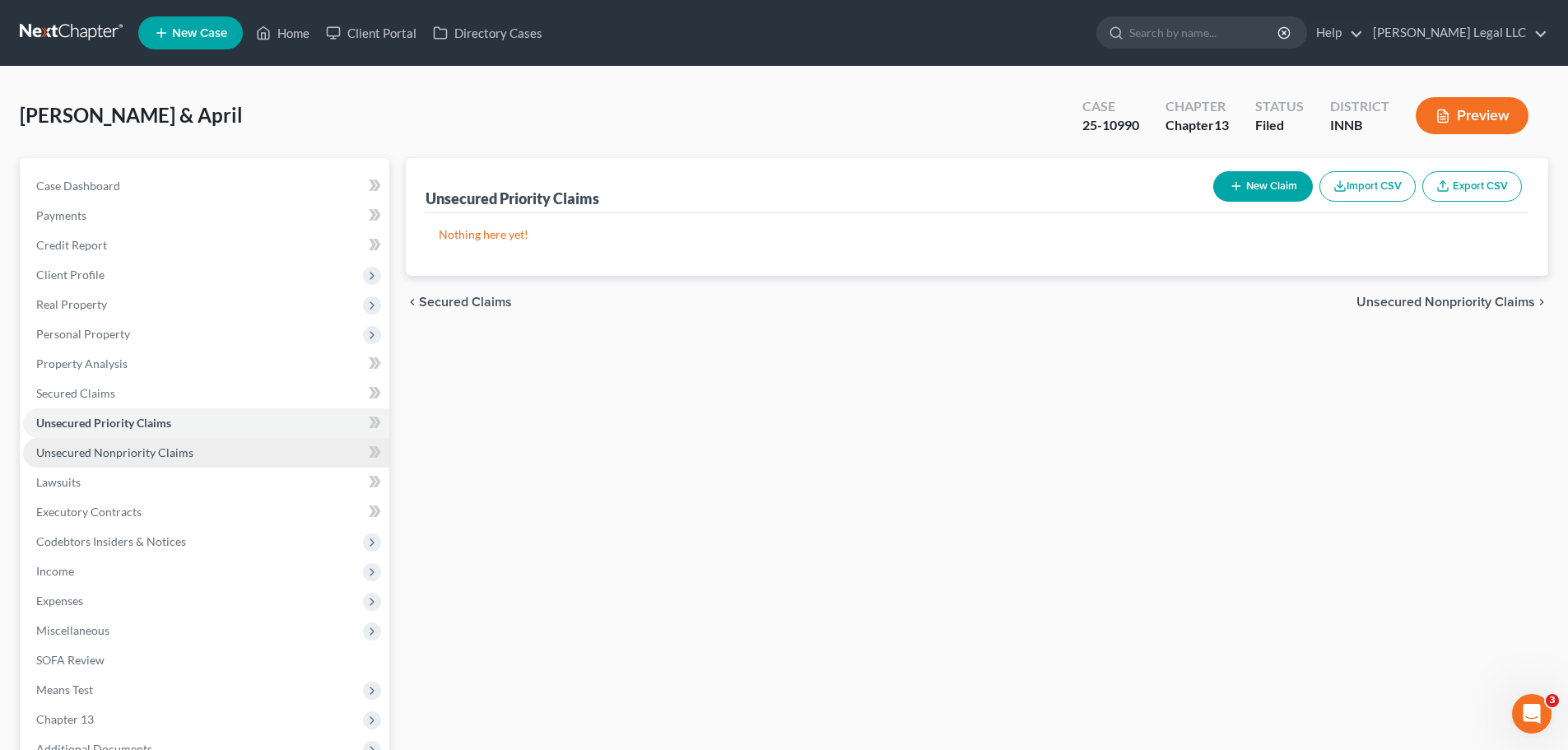
click at [91, 447] on span "Unsecured Nonpriority Claims" at bounding box center [114, 452] width 157 height 14
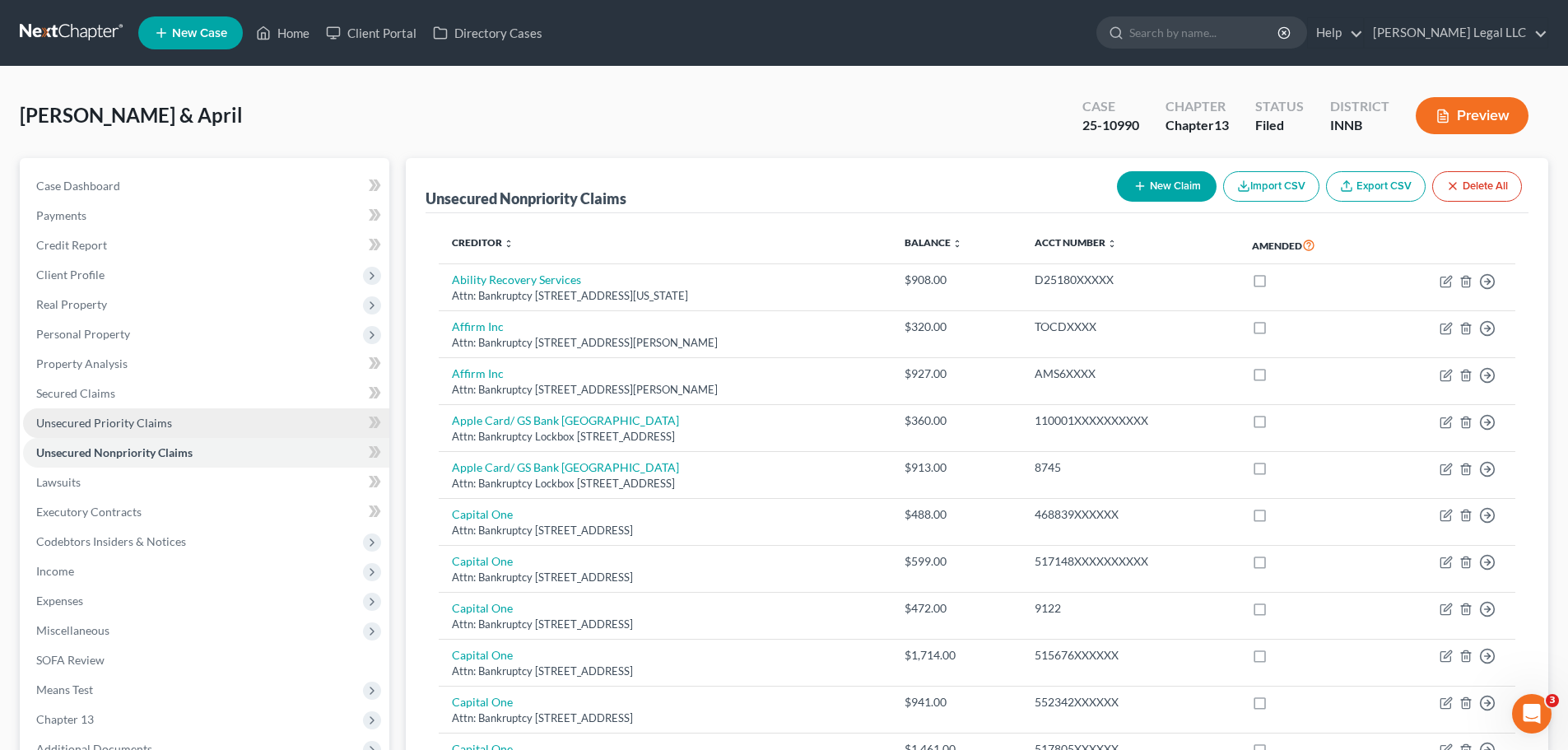
click at [96, 432] on link "Unsecured Priority Claims" at bounding box center [206, 423] width 366 height 30
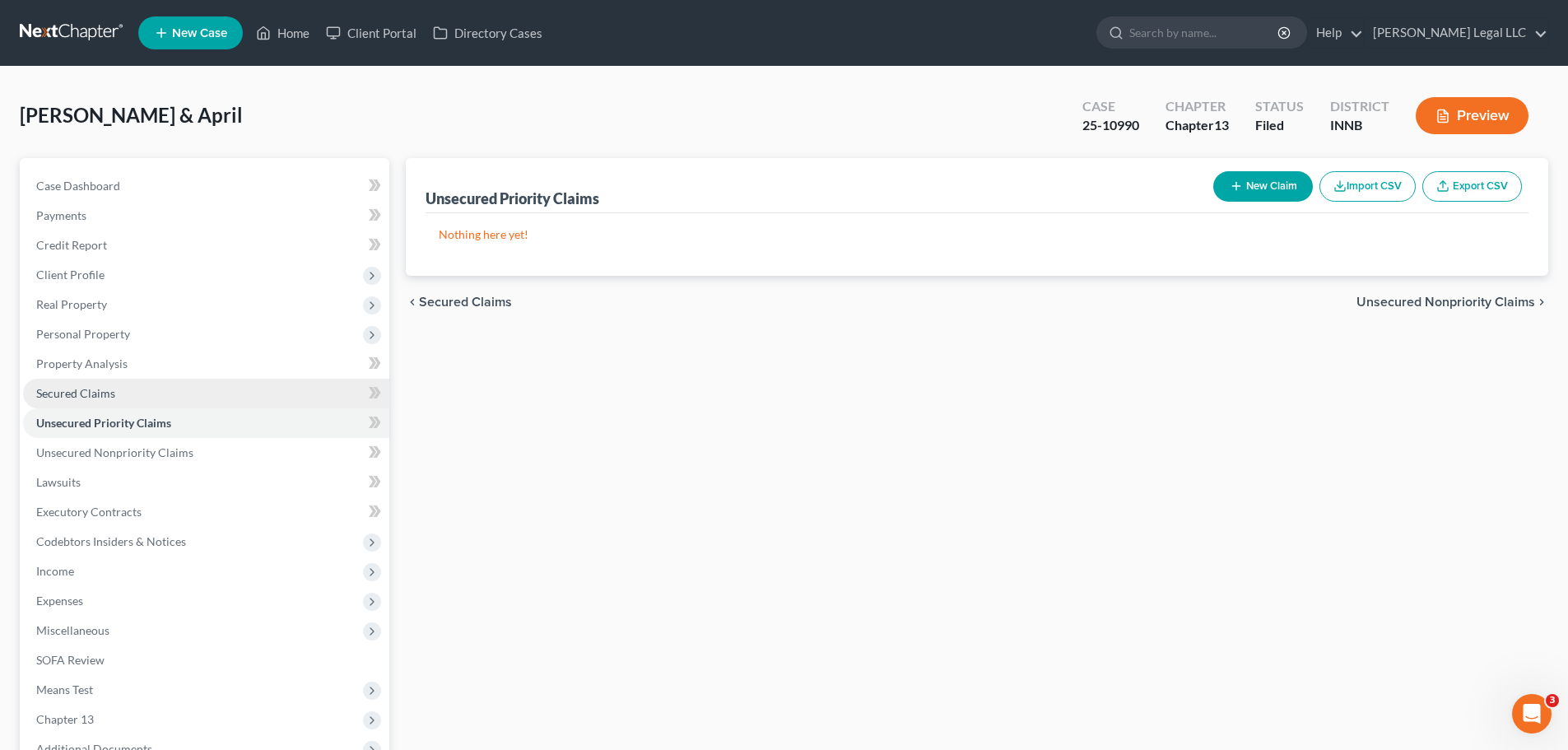
click at [94, 404] on link "Secured Claims" at bounding box center [206, 394] width 366 height 30
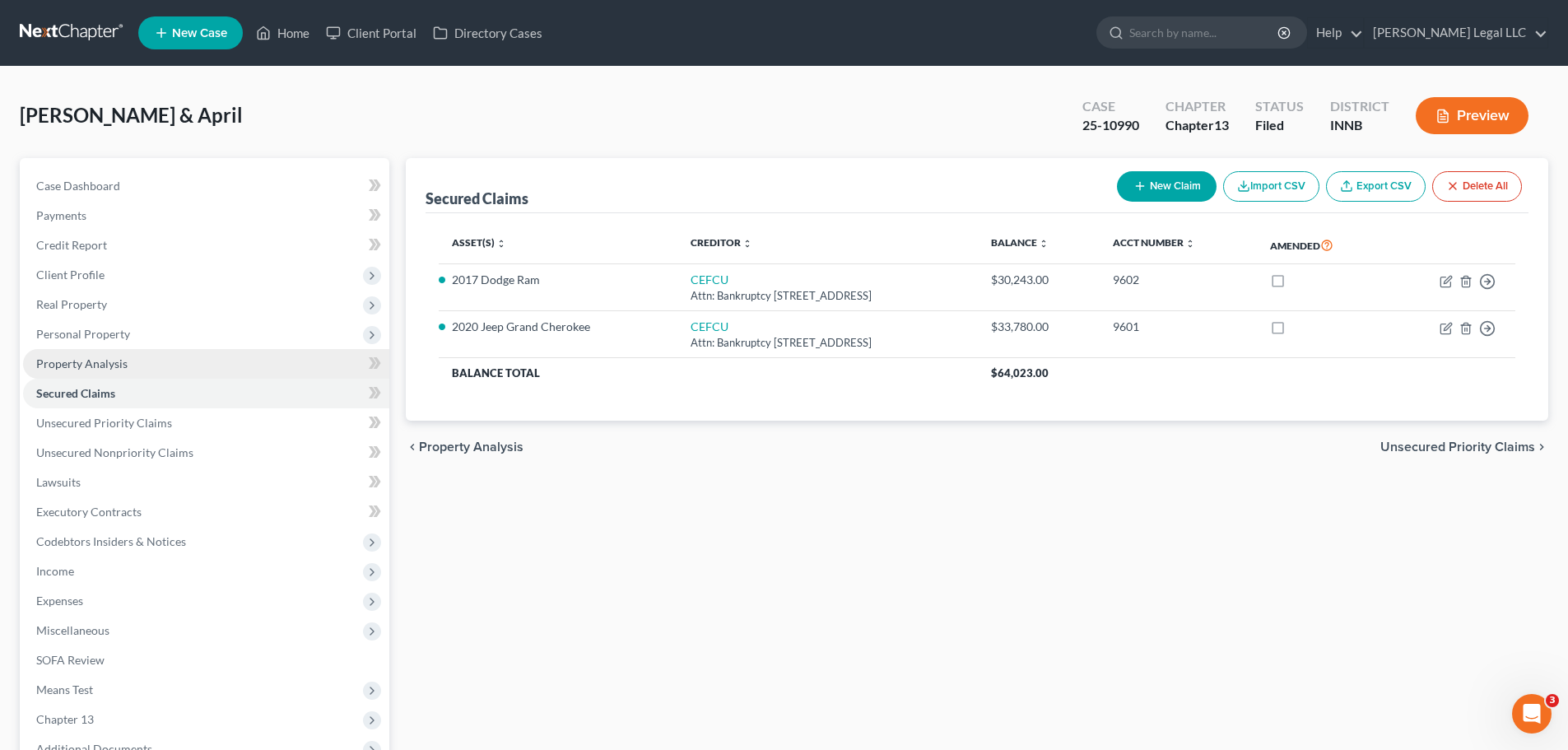
click at [98, 377] on link "Property Analysis" at bounding box center [206, 364] width 366 height 30
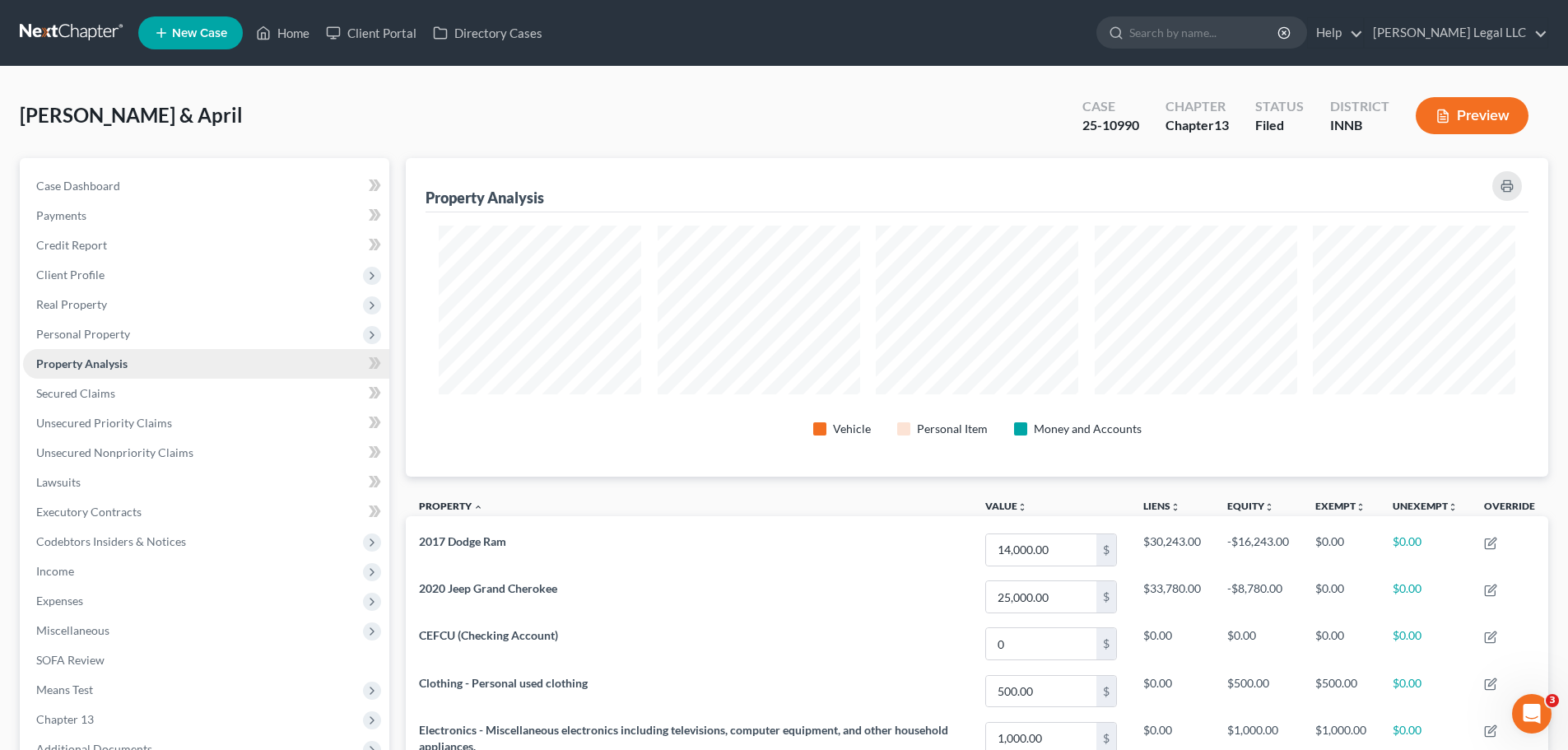
scroll to position [318, 1143]
click at [91, 394] on span "Secured Claims" at bounding box center [75, 393] width 79 height 14
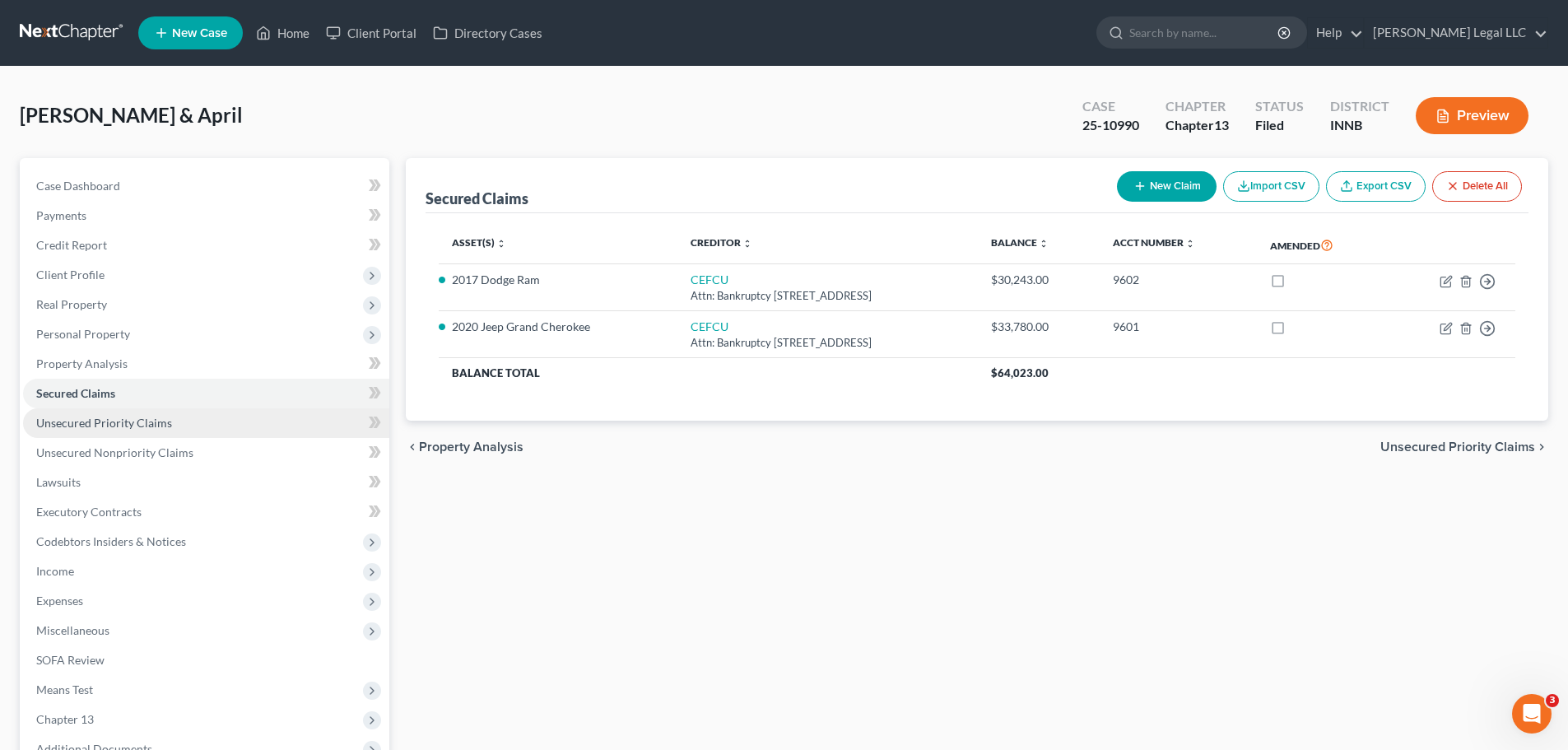
click at [84, 416] on span "Unsecured Priority Claims" at bounding box center [104, 422] width 136 height 14
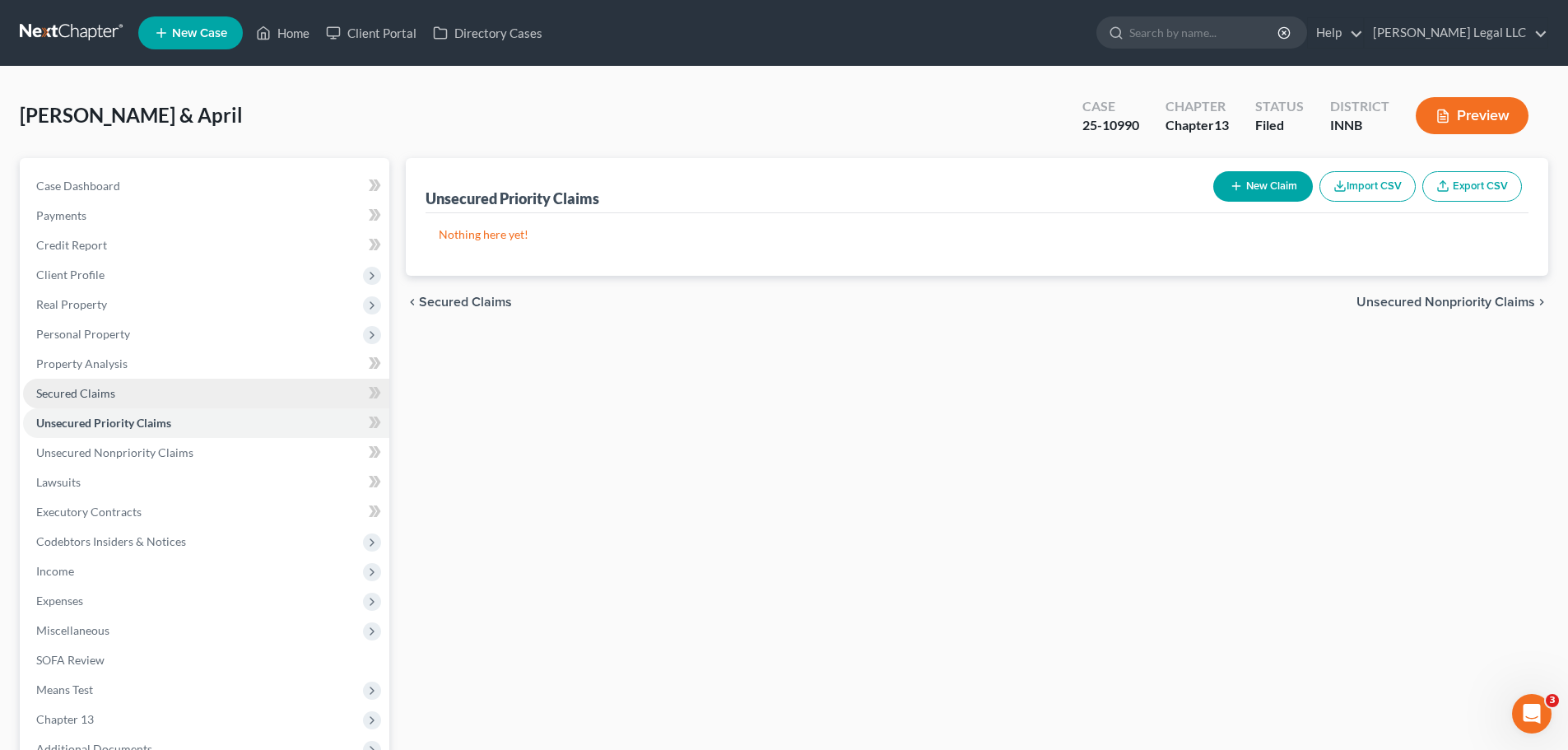
click at [89, 392] on span "Secured Claims" at bounding box center [75, 393] width 79 height 14
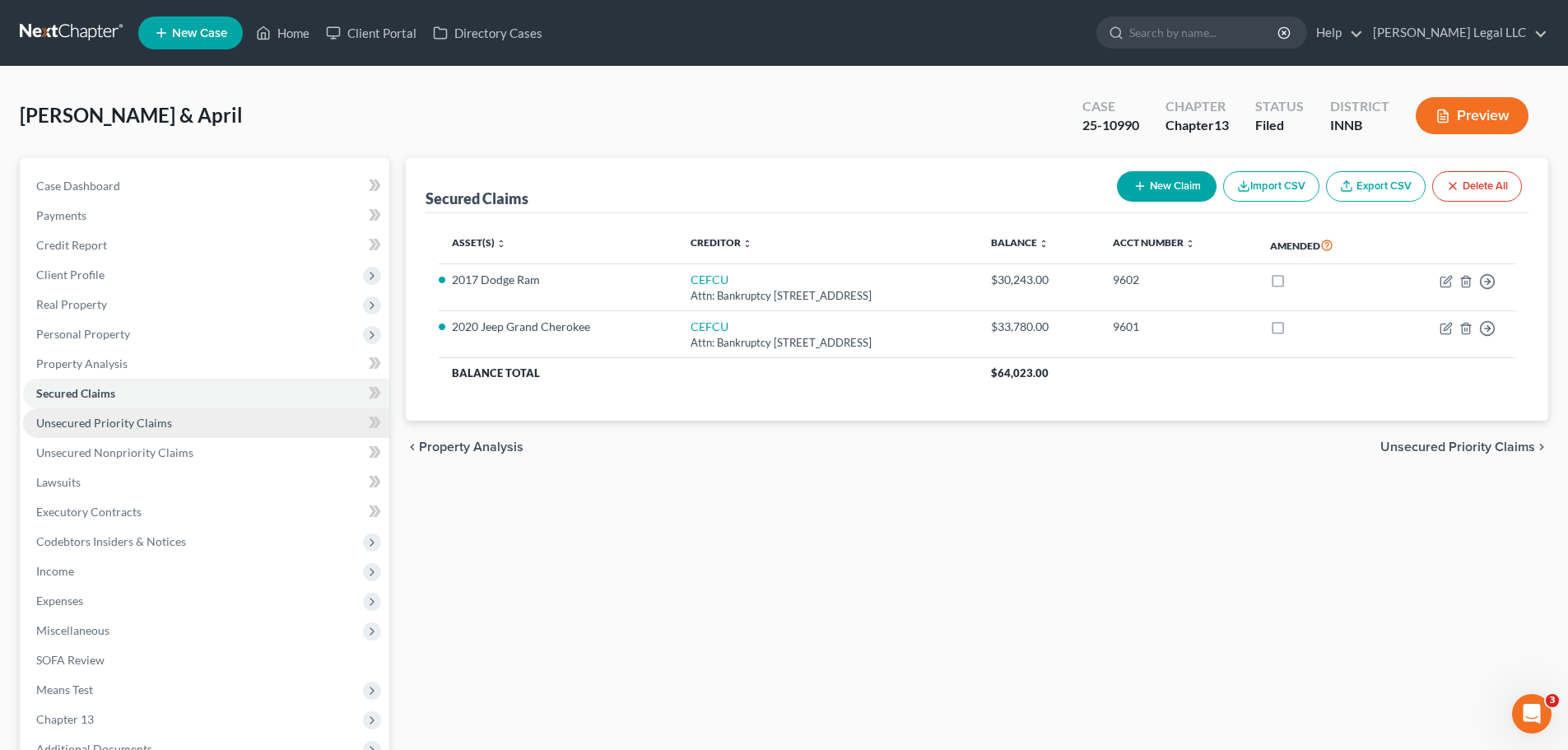
click at [83, 420] on span "Unsecured Priority Claims" at bounding box center [104, 422] width 136 height 14
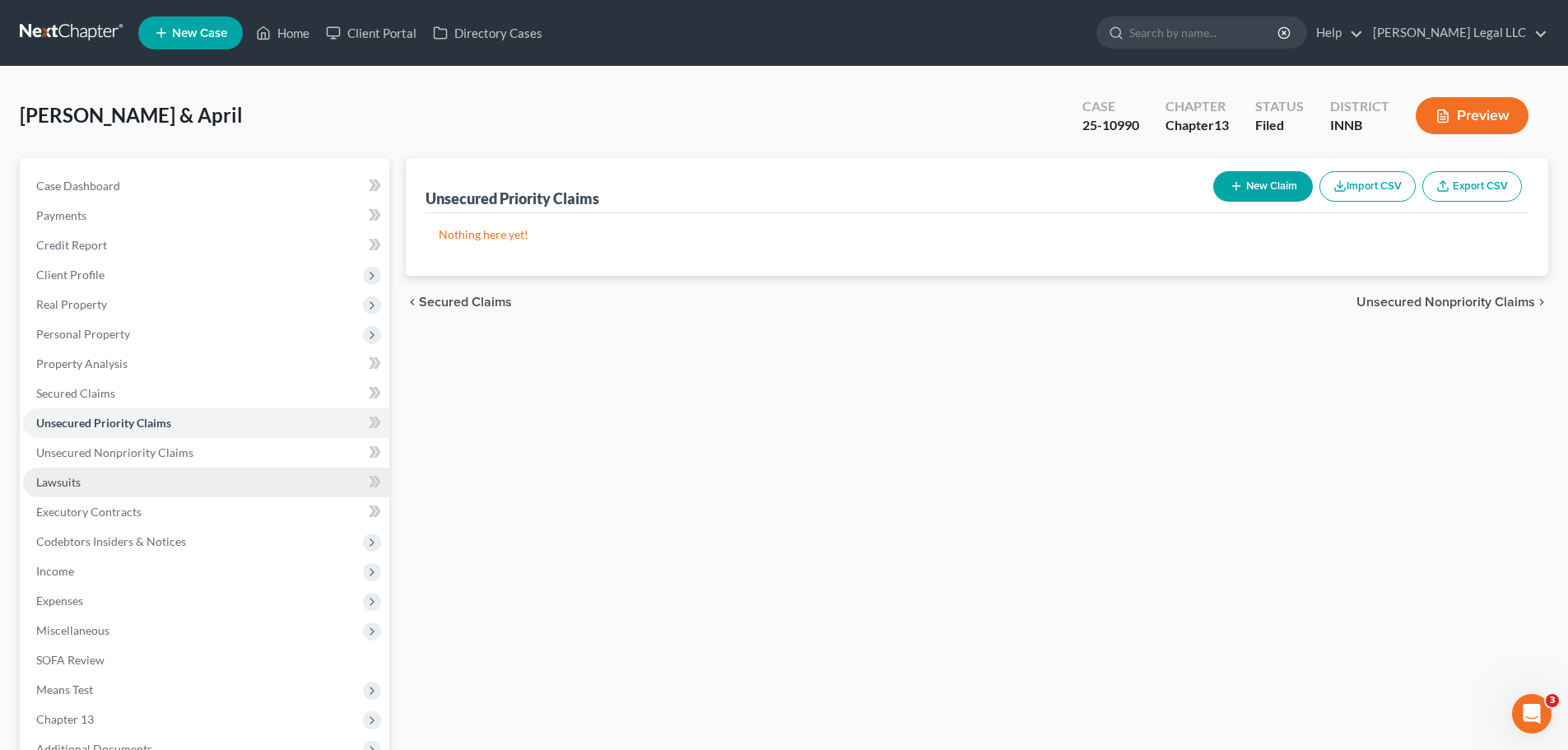
click at [72, 475] on span "Lawsuits" at bounding box center [58, 482] width 44 height 14
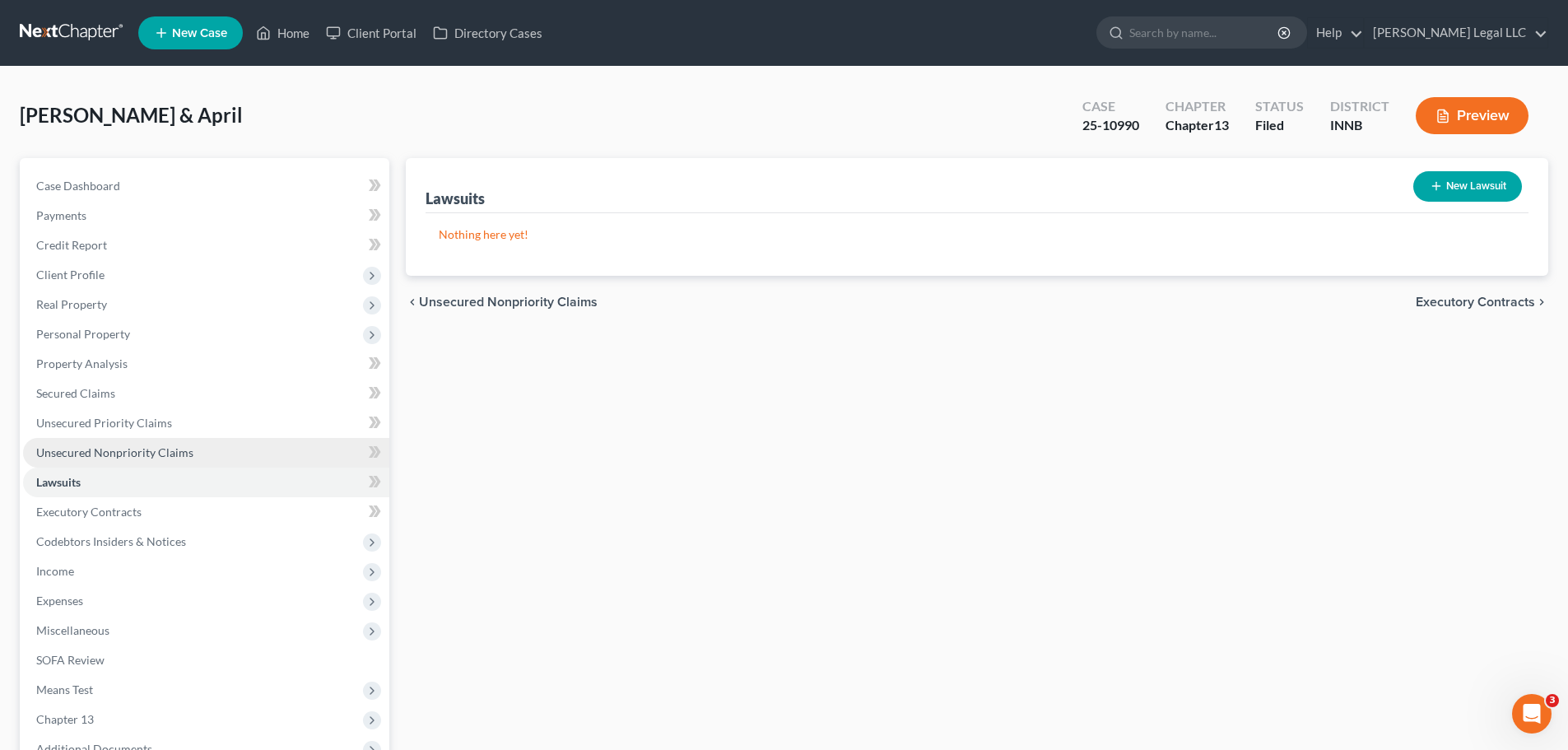
click at [79, 443] on link "Unsecured Nonpriority Claims" at bounding box center [206, 453] width 366 height 30
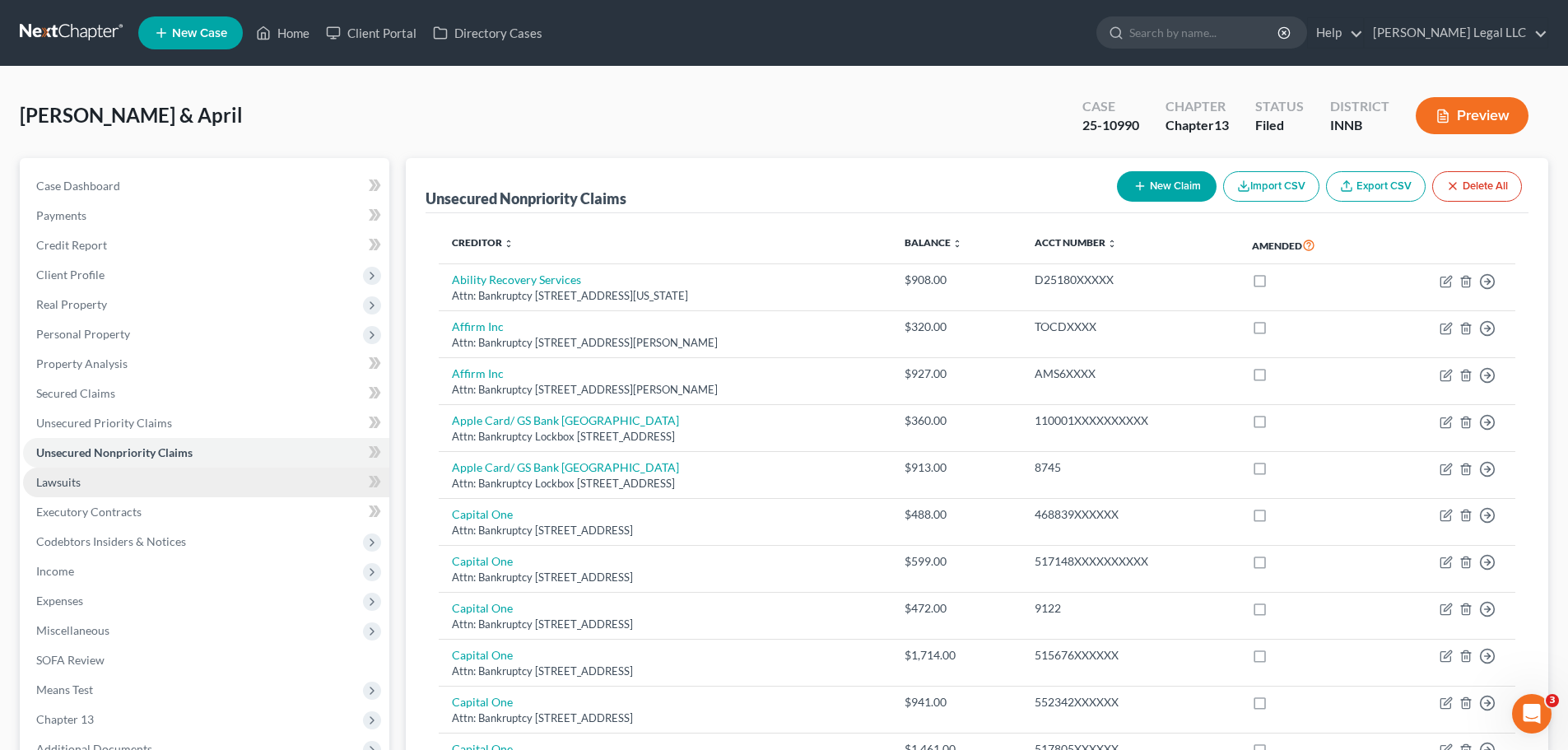
click at [69, 495] on link "Lawsuits" at bounding box center [206, 482] width 366 height 30
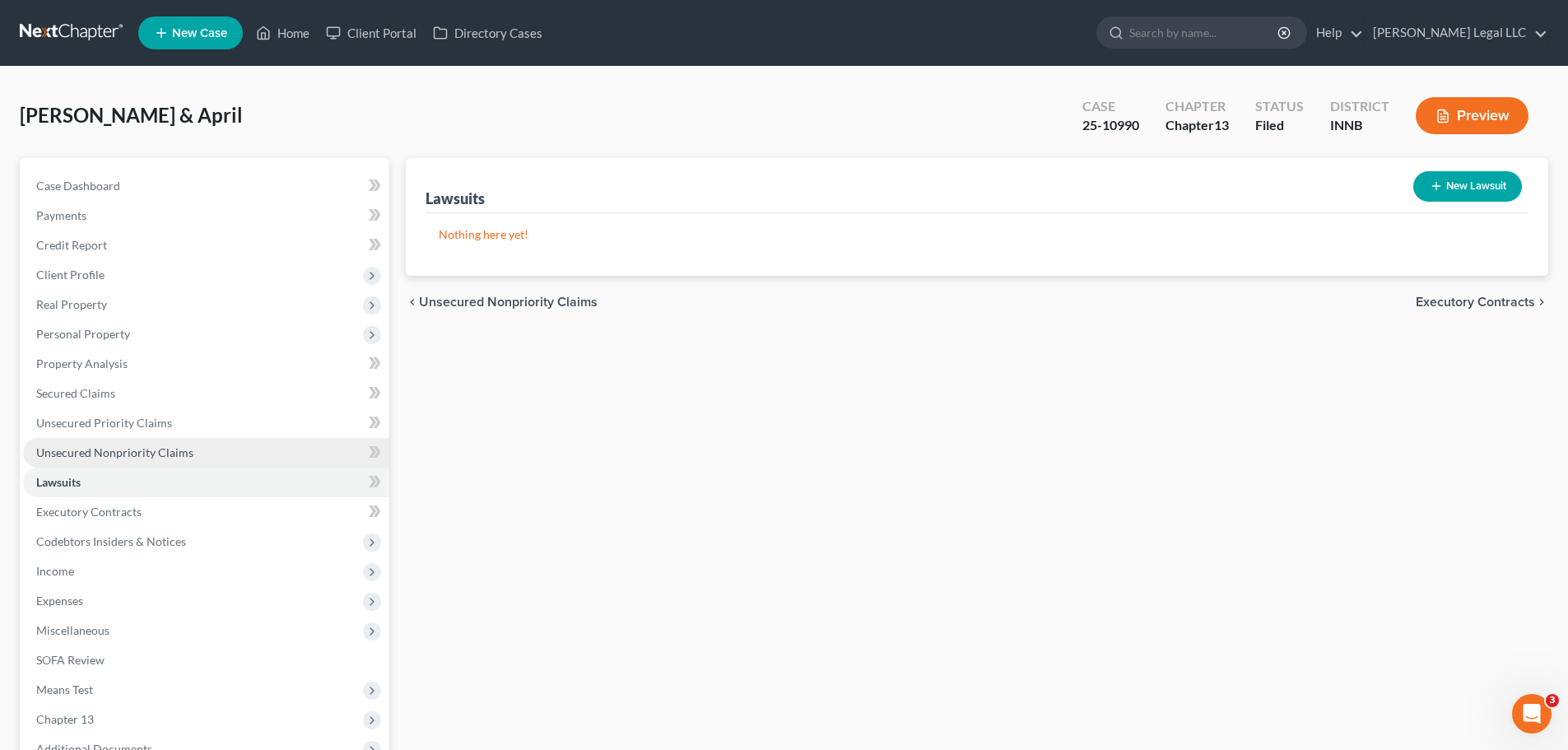
click at [78, 460] on link "Unsecured Nonpriority Claims" at bounding box center [206, 453] width 366 height 30
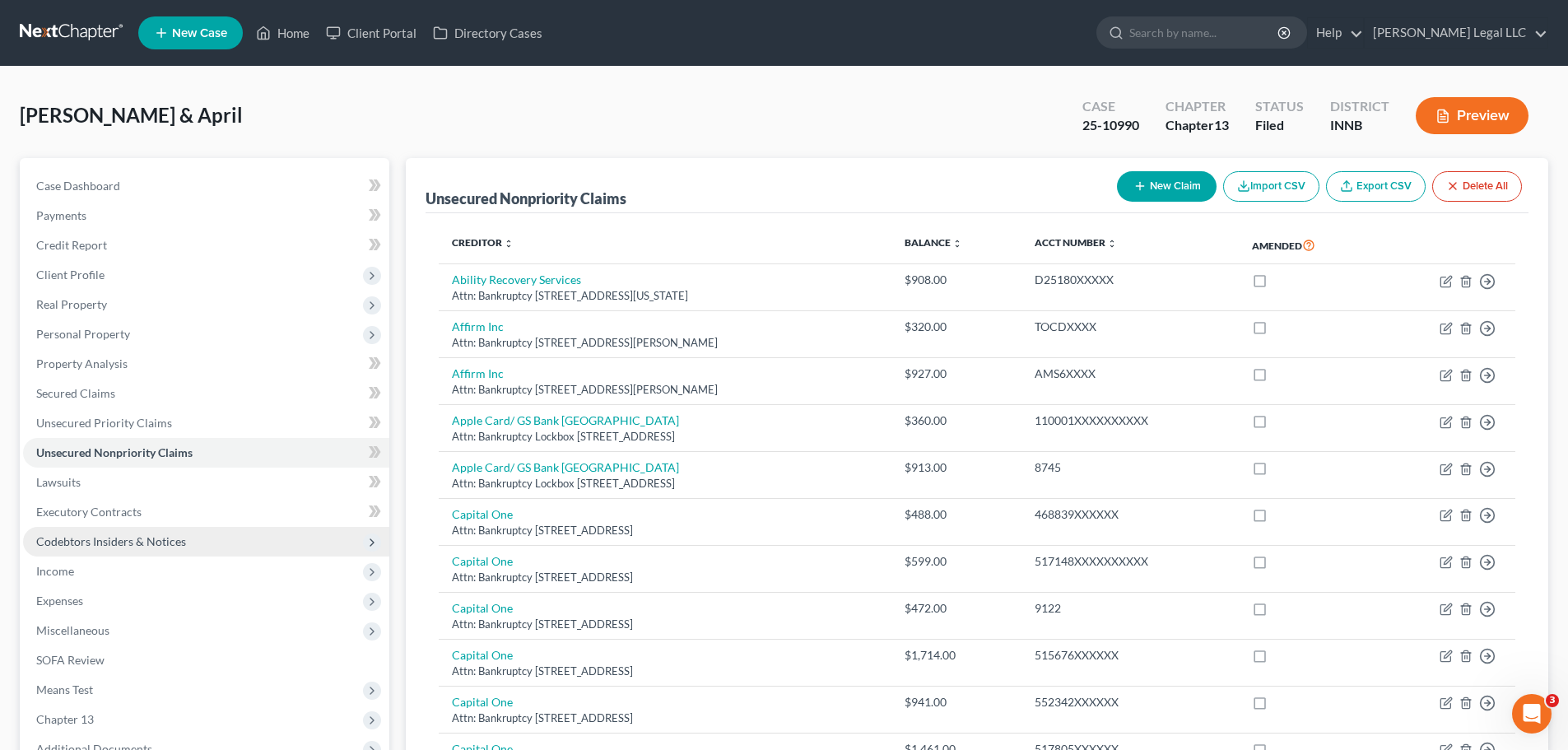
click at [65, 536] on span "Codebtors Insiders & Notices" at bounding box center [111, 541] width 150 height 14
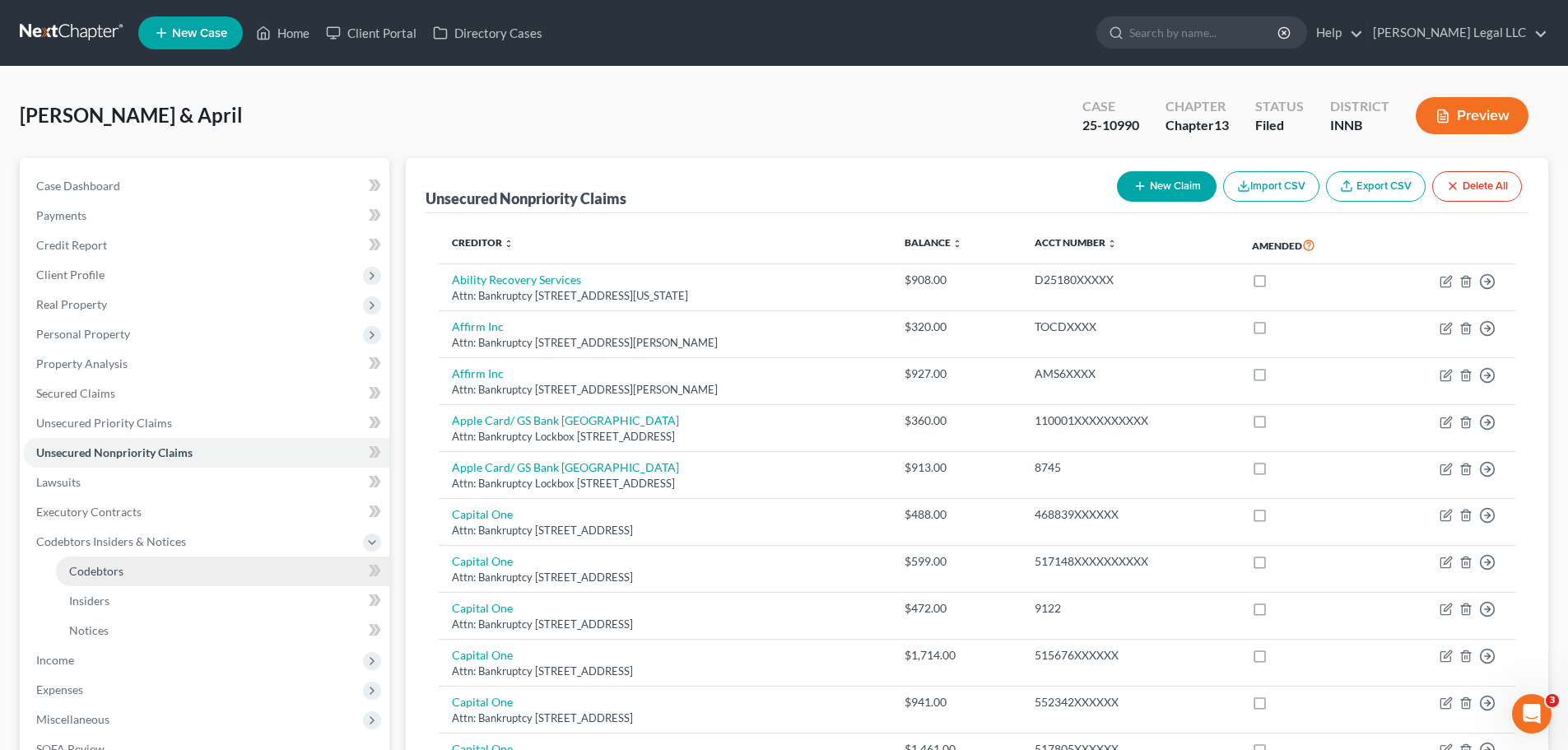
click at [65, 558] on link "Codebtors" at bounding box center [223, 571] width 334 height 30
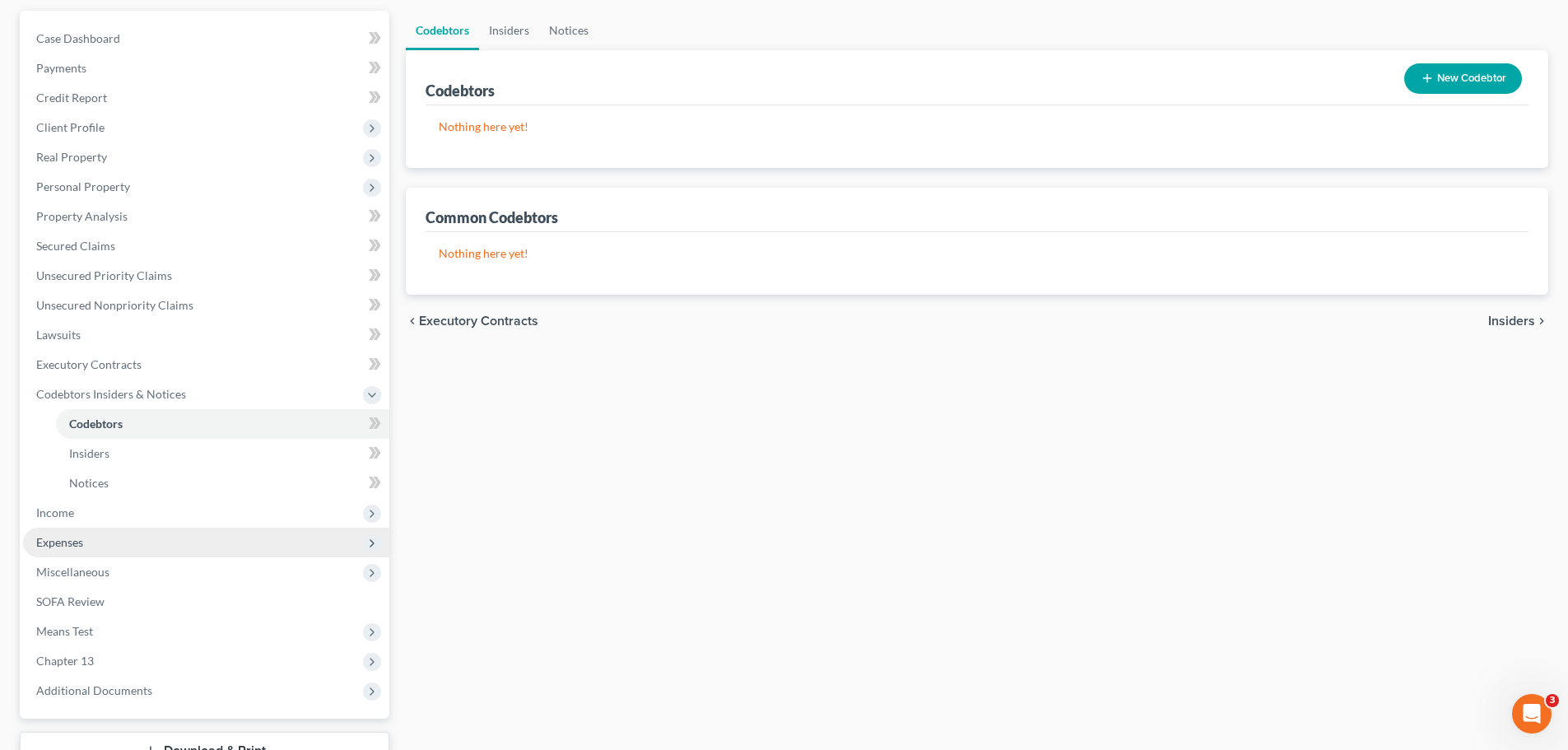
scroll to position [165, 0]
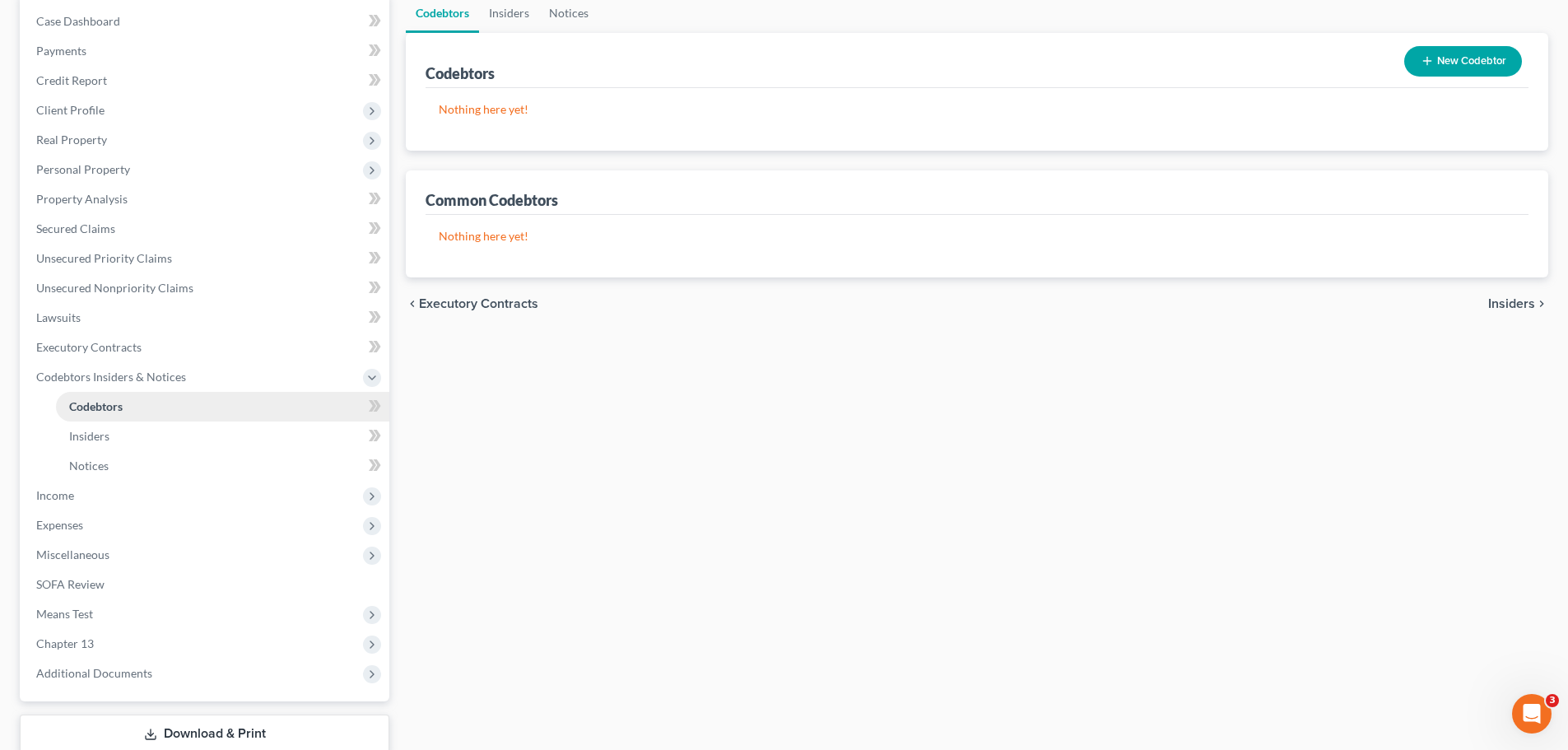
click at [73, 414] on link "Codebtors" at bounding box center [223, 406] width 334 height 30
click at [77, 451] on link "Notices" at bounding box center [223, 465] width 334 height 30
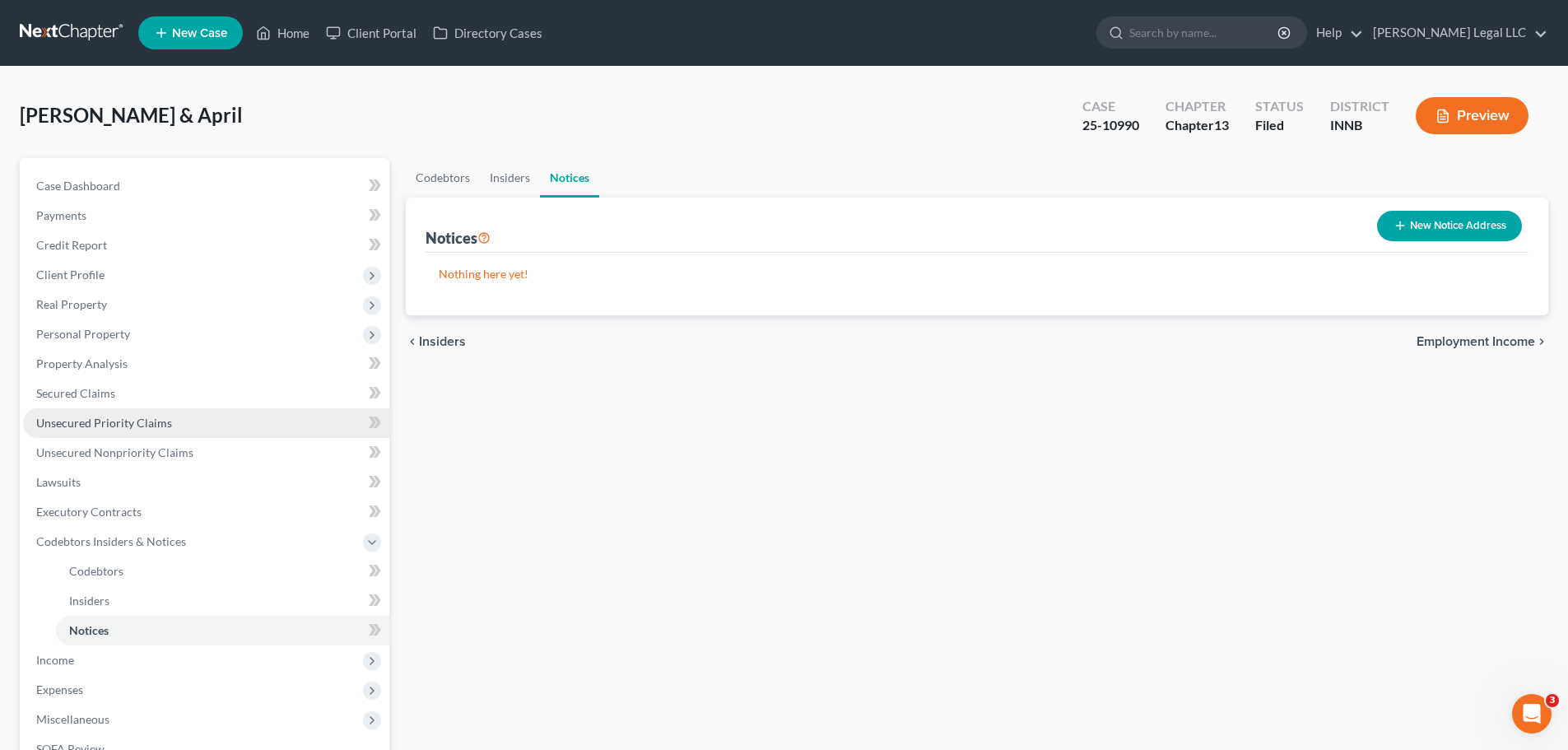
click at [93, 414] on link "Unsecured Priority Claims" at bounding box center [206, 423] width 366 height 30
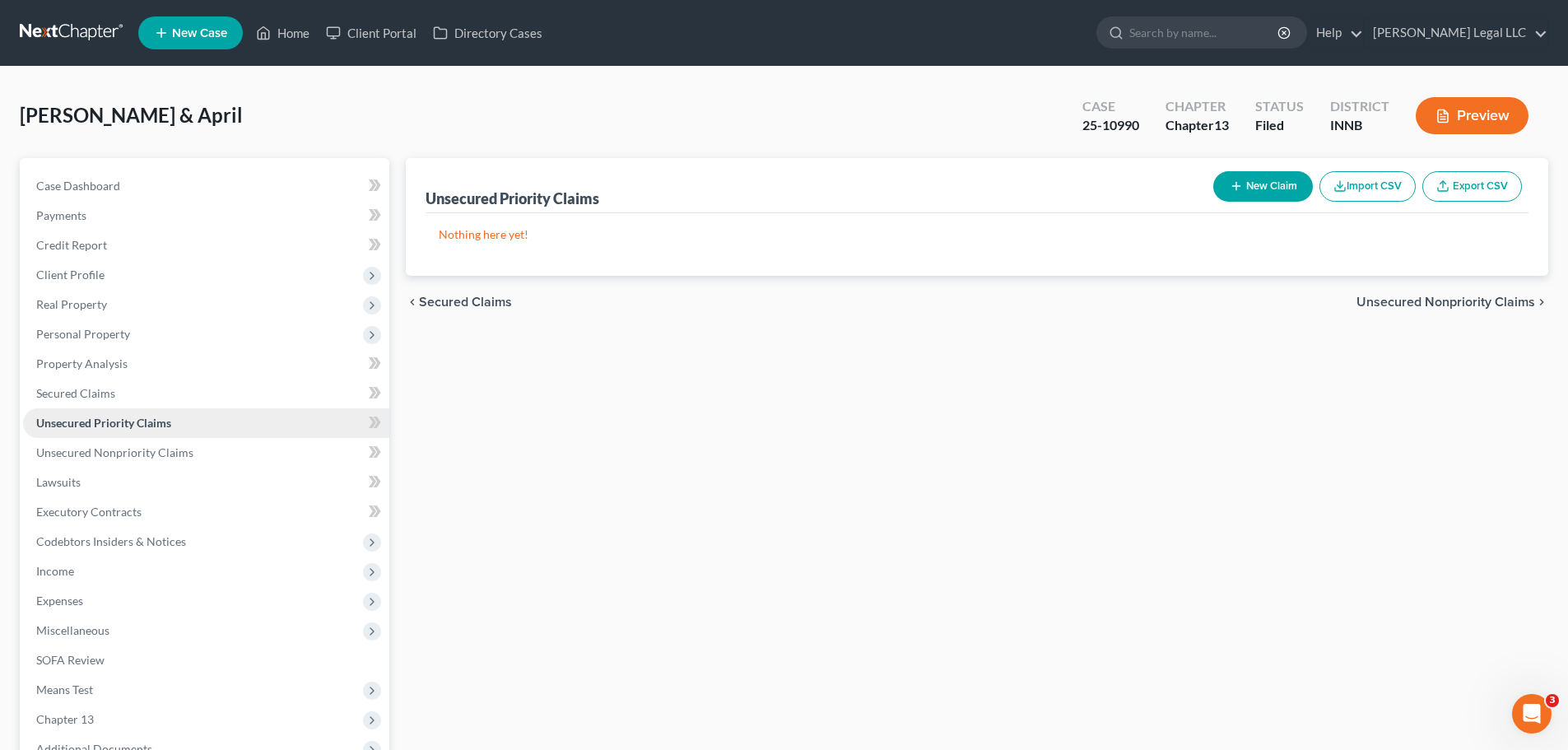
drag, startPoint x: 85, startPoint y: 423, endPoint x: 82, endPoint y: 463, distance: 40.1
click at [85, 424] on span "Unsecured Priority Claims" at bounding box center [103, 422] width 135 height 14
click at [82, 464] on link "Unsecured Nonpriority Claims" at bounding box center [206, 453] width 366 height 30
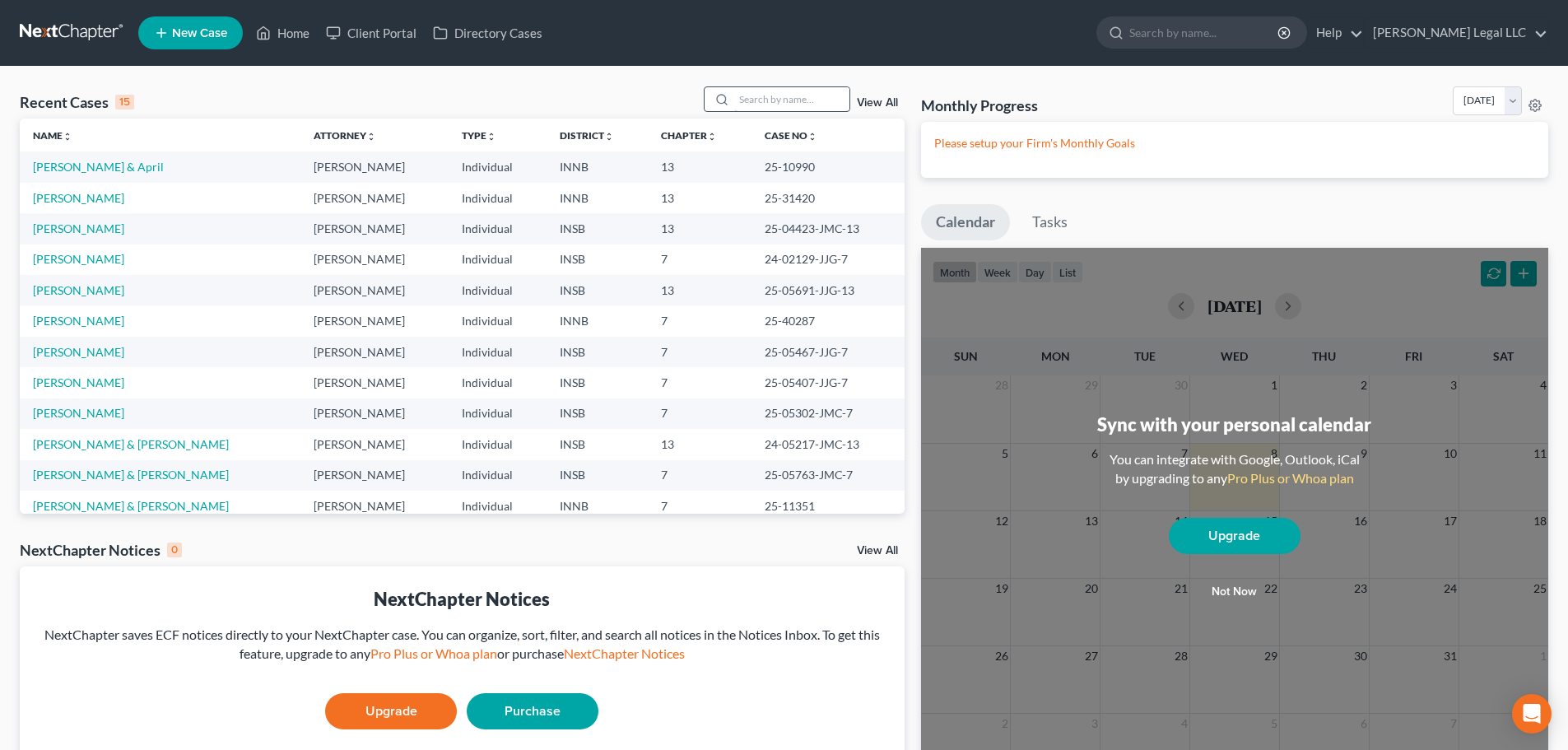
click at [795, 105] on input "search" at bounding box center [792, 99] width 115 height 24
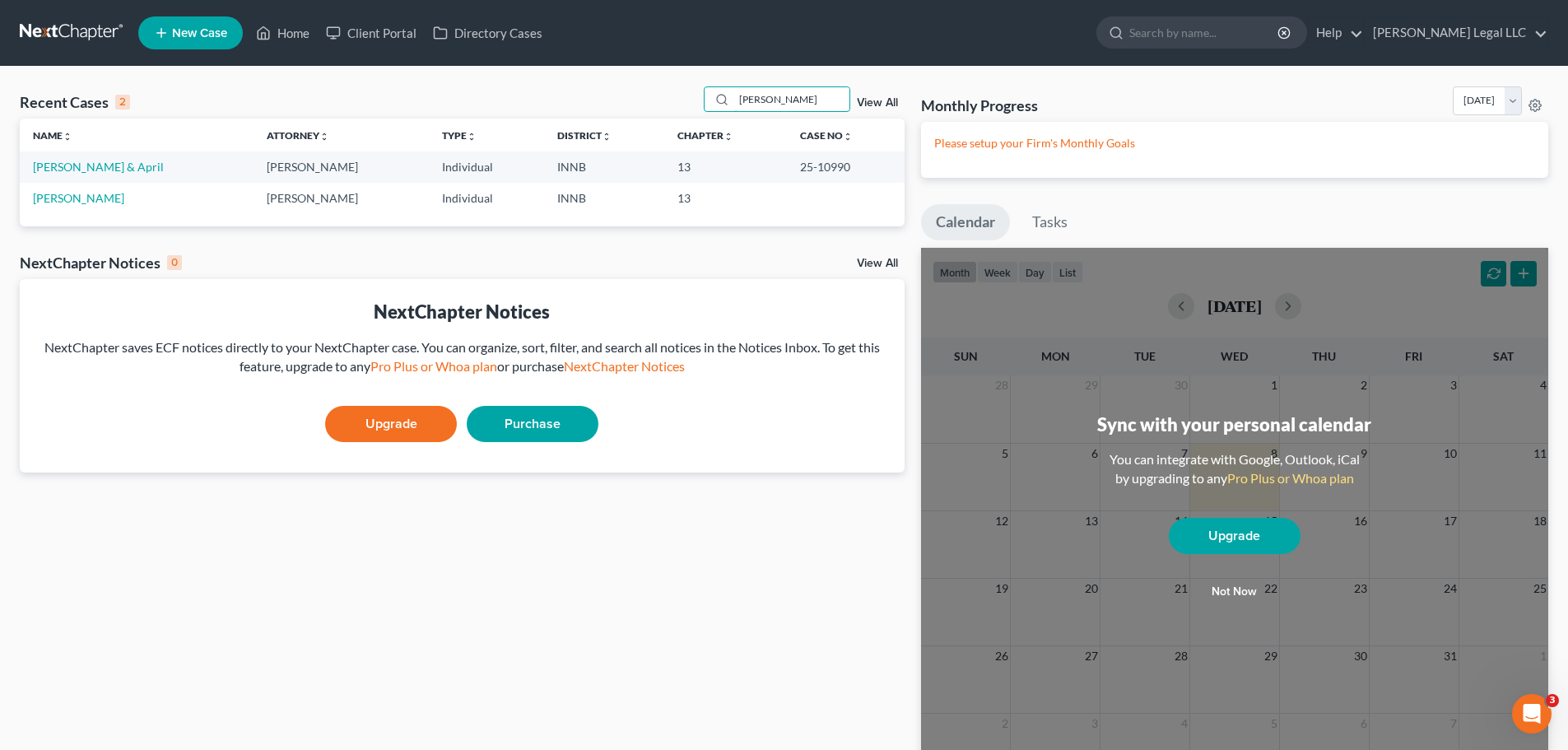
type input "[PERSON_NAME]"
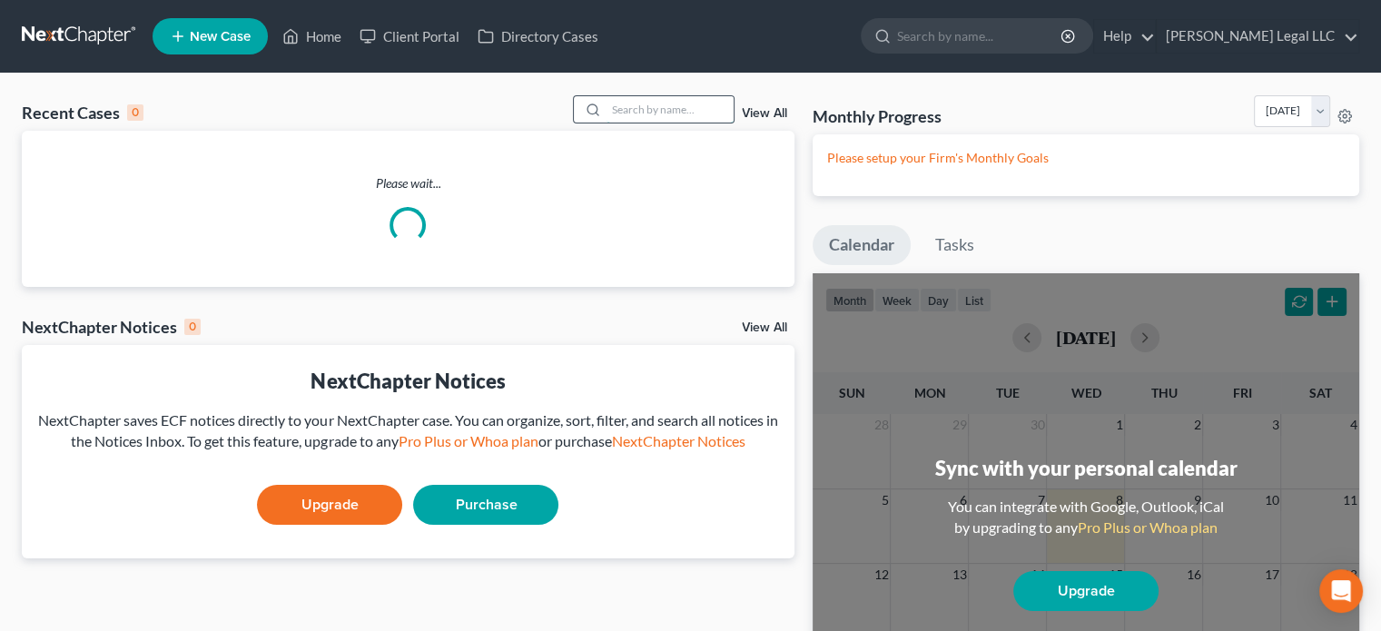
click at [613, 101] on input "search" at bounding box center [669, 109] width 127 height 26
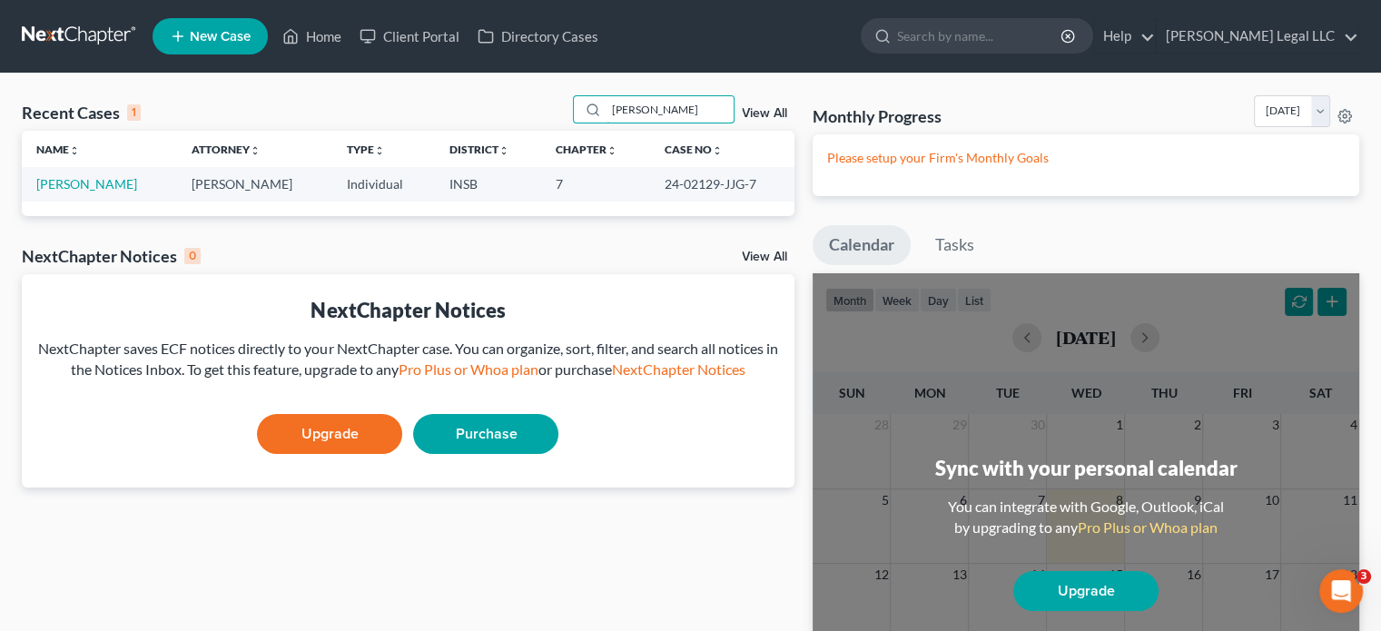
type input "papp"
click at [64, 195] on td "[PERSON_NAME]" at bounding box center [99, 184] width 155 height 34
click at [66, 191] on link "[PERSON_NAME]" at bounding box center [86, 183] width 101 height 15
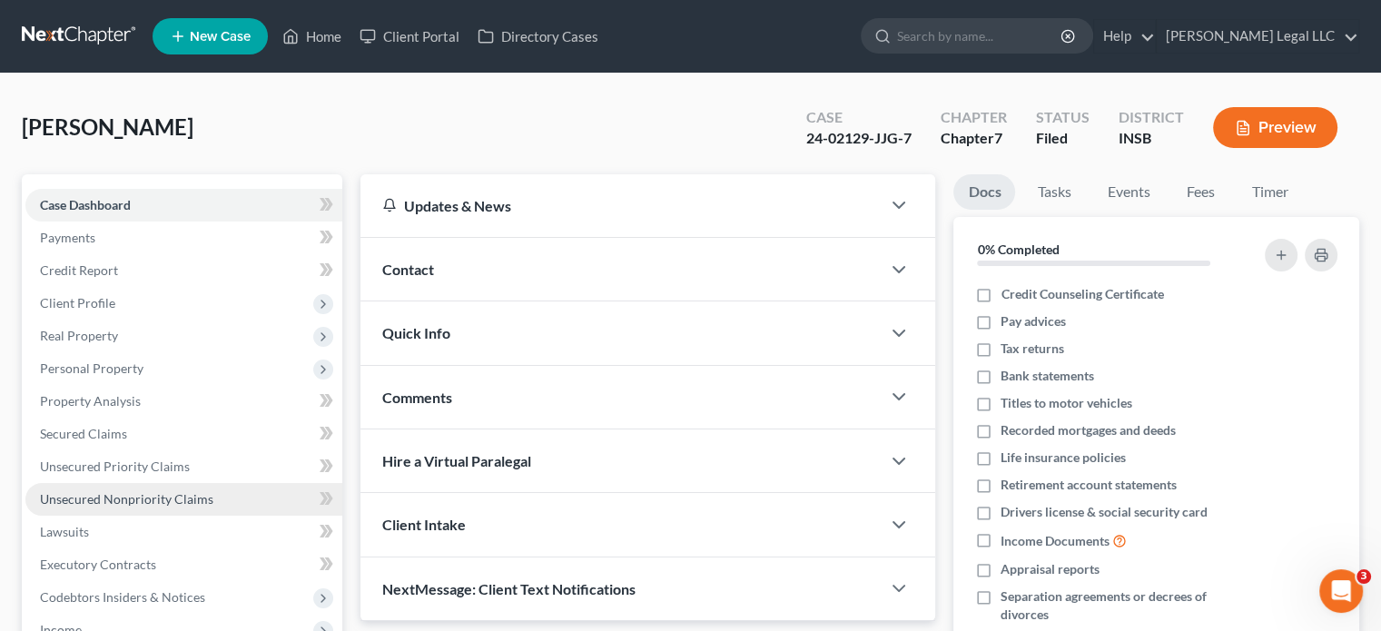
click at [88, 504] on span "Unsecured Nonpriority Claims" at bounding box center [126, 498] width 173 height 15
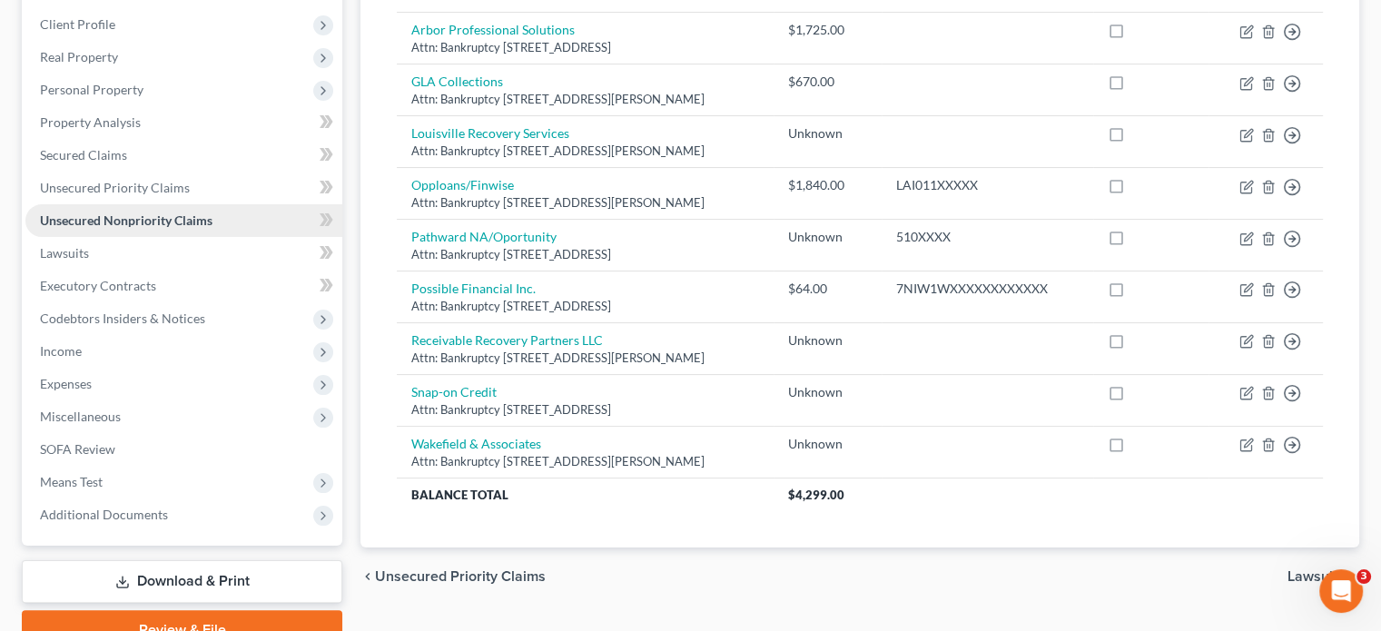
scroll to position [183, 0]
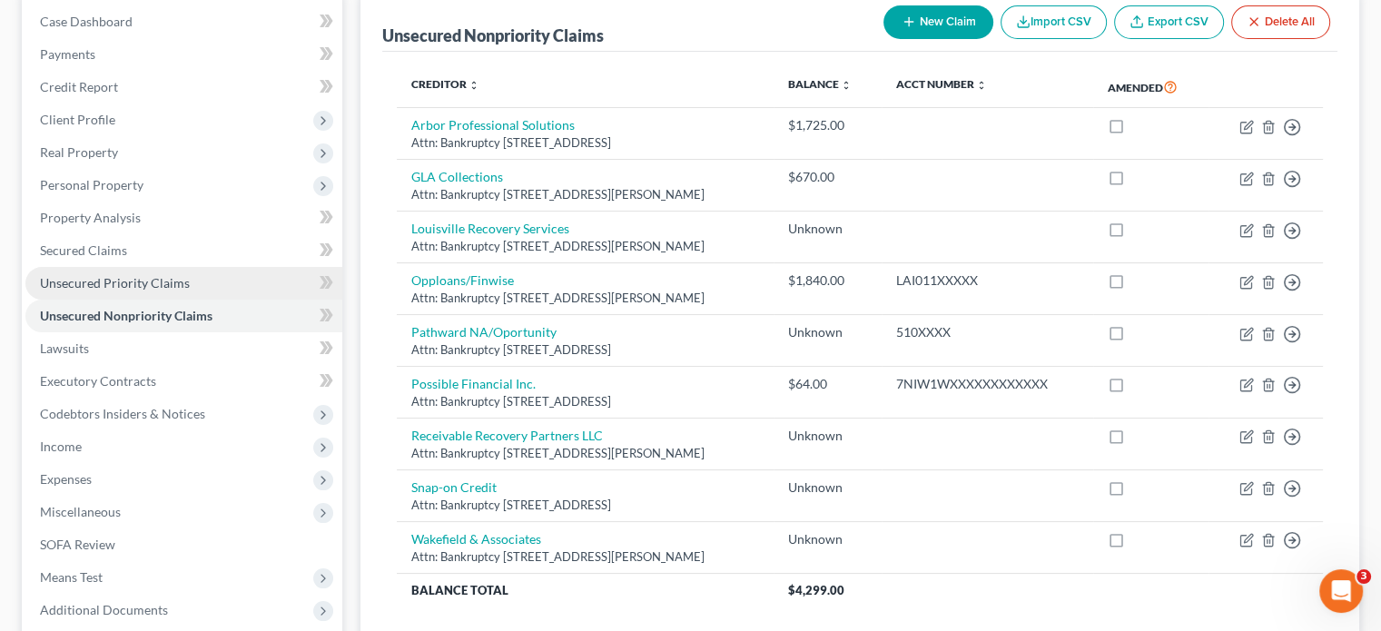
click at [120, 285] on span "Unsecured Priority Claims" at bounding box center [115, 282] width 150 height 15
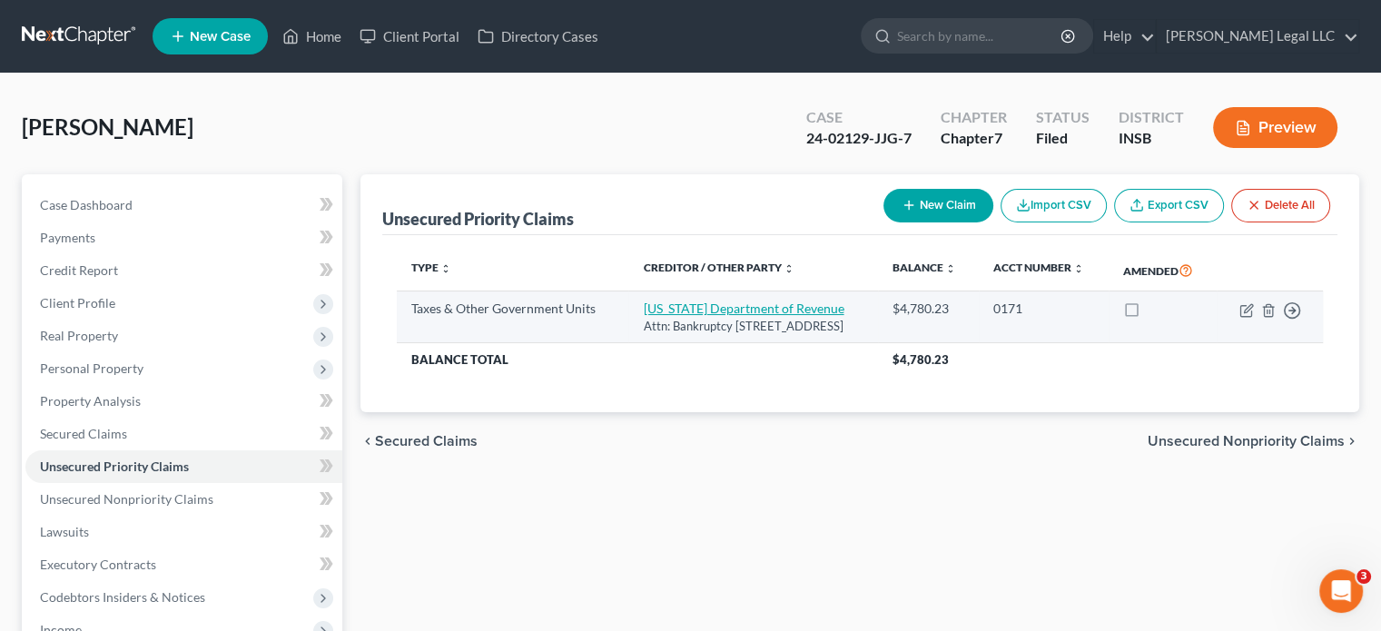
click at [643, 316] on link "[US_STATE] Department of Revenue" at bounding box center [743, 307] width 201 height 15
select select "2"
select select "15"
select select "0"
